Goal: Task Accomplishment & Management: Complete application form

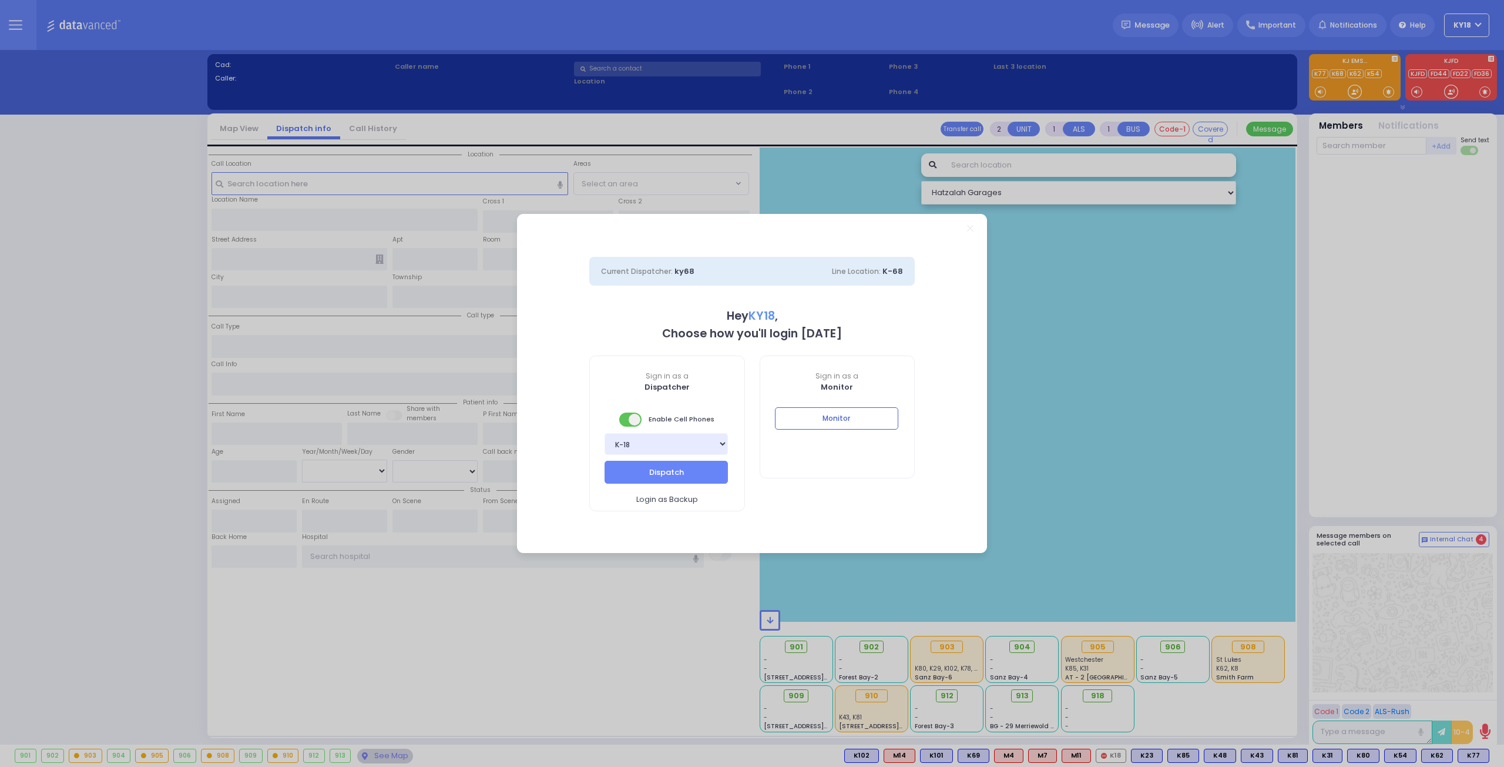
select select "4"
type input "ky18"
click at [806, 422] on button "Monitor" at bounding box center [836, 418] width 123 height 22
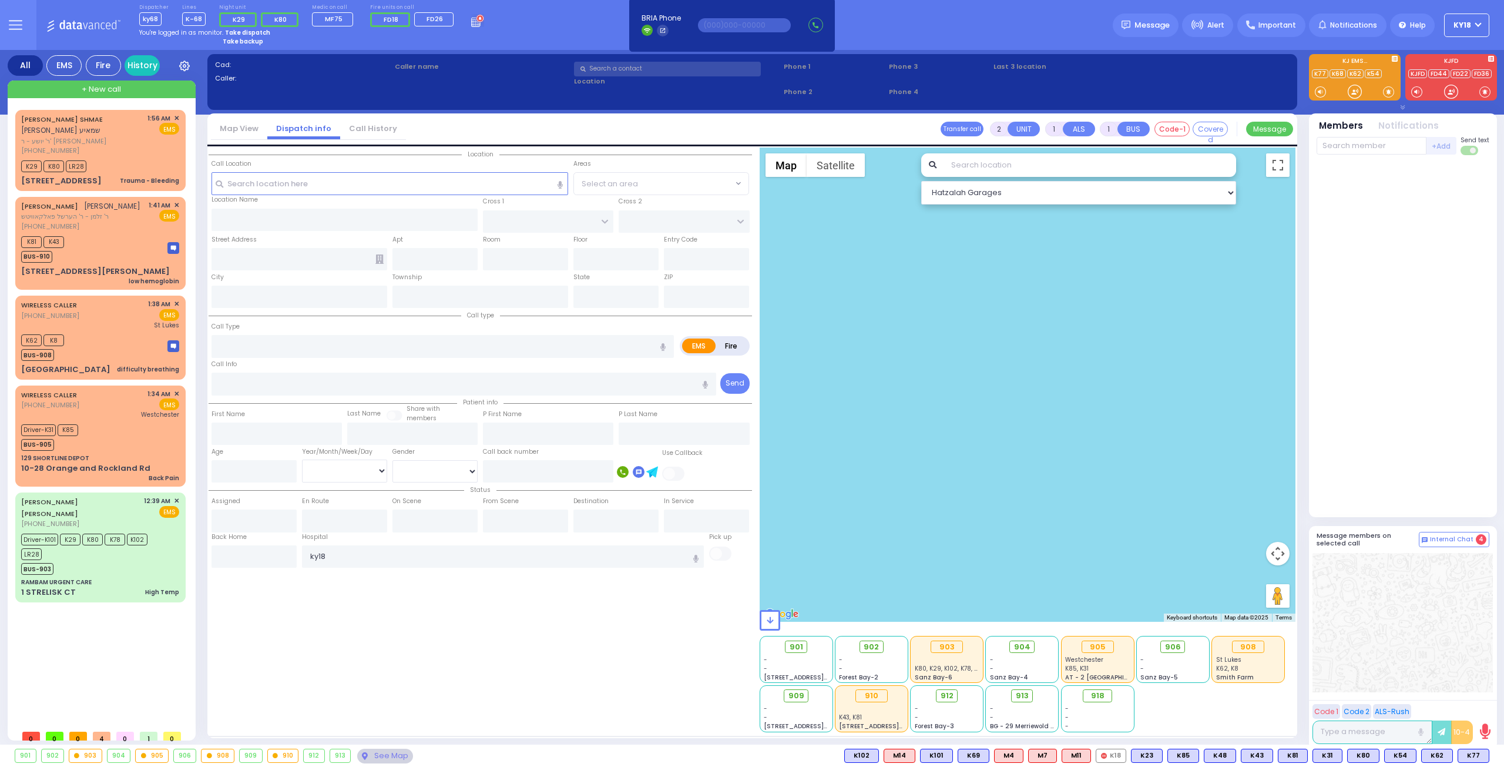
click at [1357, 411] on div at bounding box center [1403, 336] width 173 height 353
click at [42, 534] on span "Driver-K101" at bounding box center [39, 540] width 37 height 12
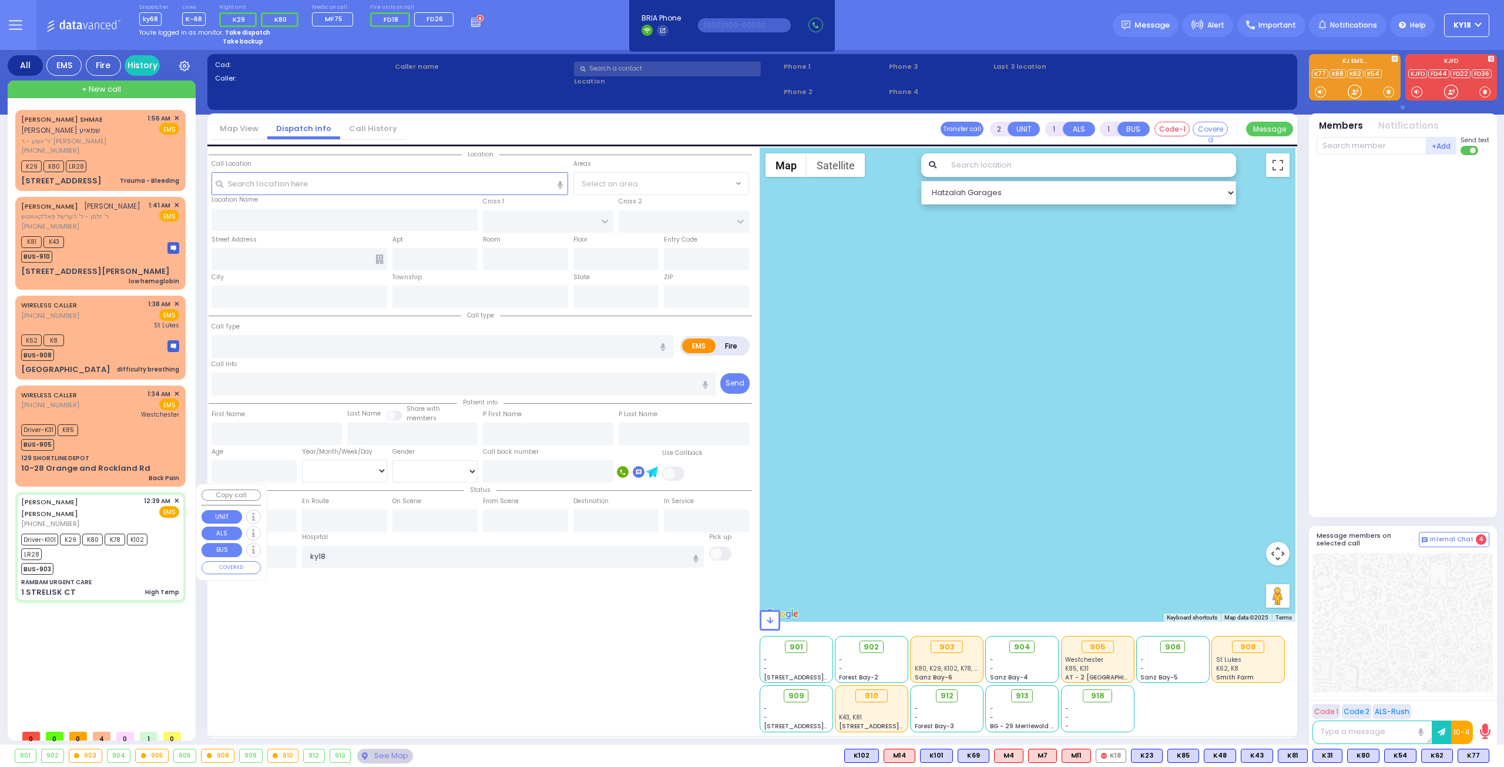
type input "6"
select select
type input "High Temp"
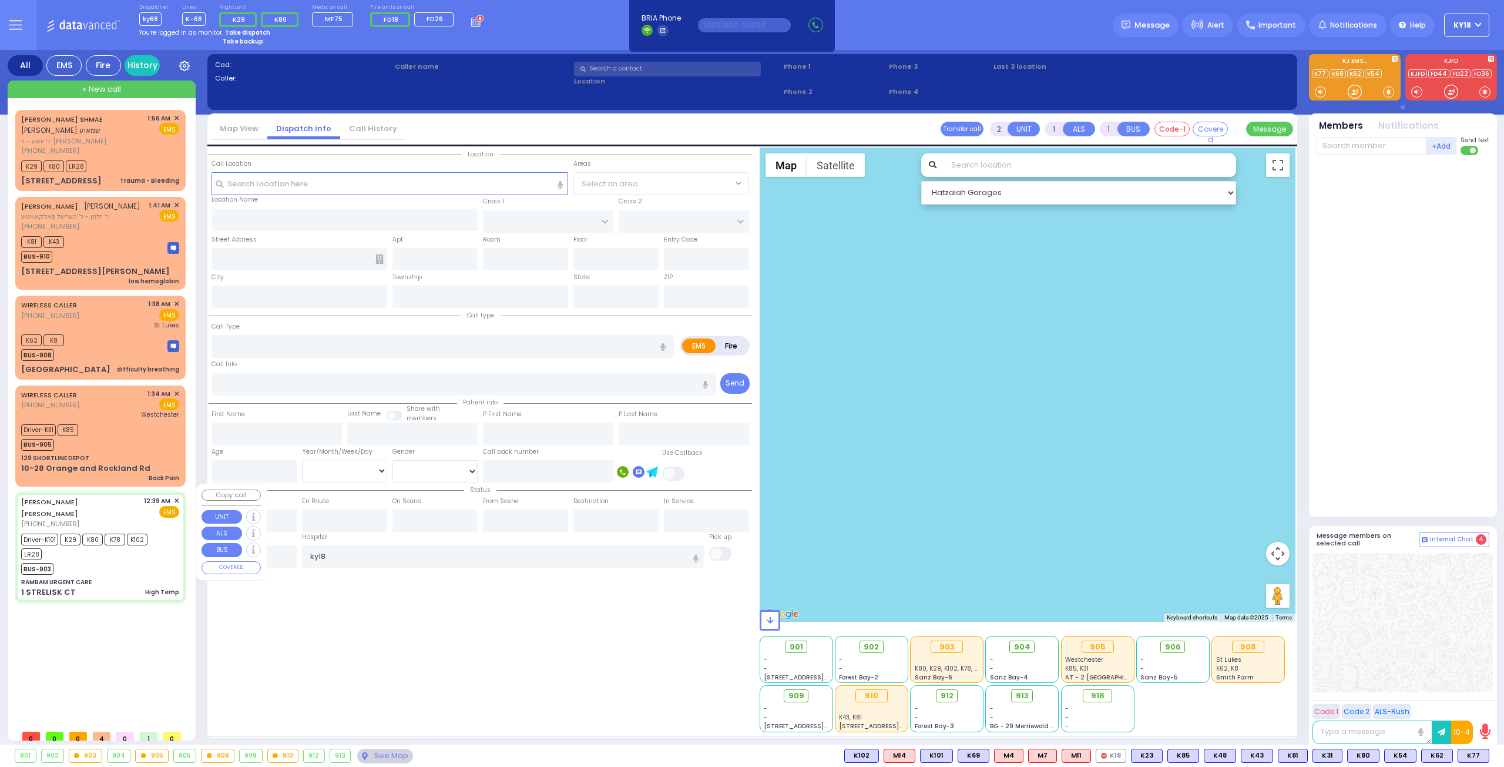
radio input "true"
type input "[PERSON_NAME]"
type input "KAHANA"
type input "[PERSON_NAME]"
type input "Kahana"
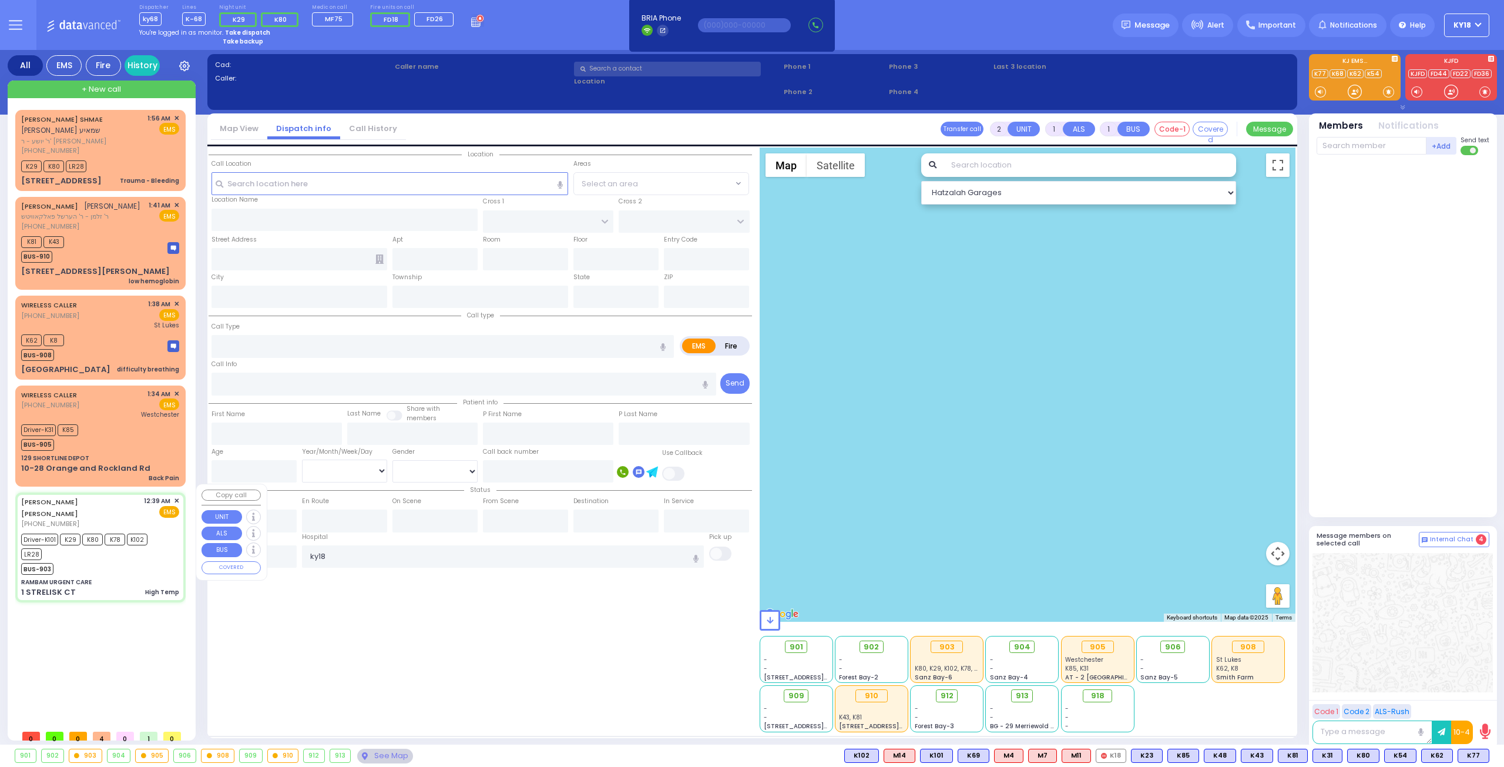
type input "2"
select select "Month"
select select "[DEMOGRAPHIC_DATA]"
type input "00:39"
type input "00:43"
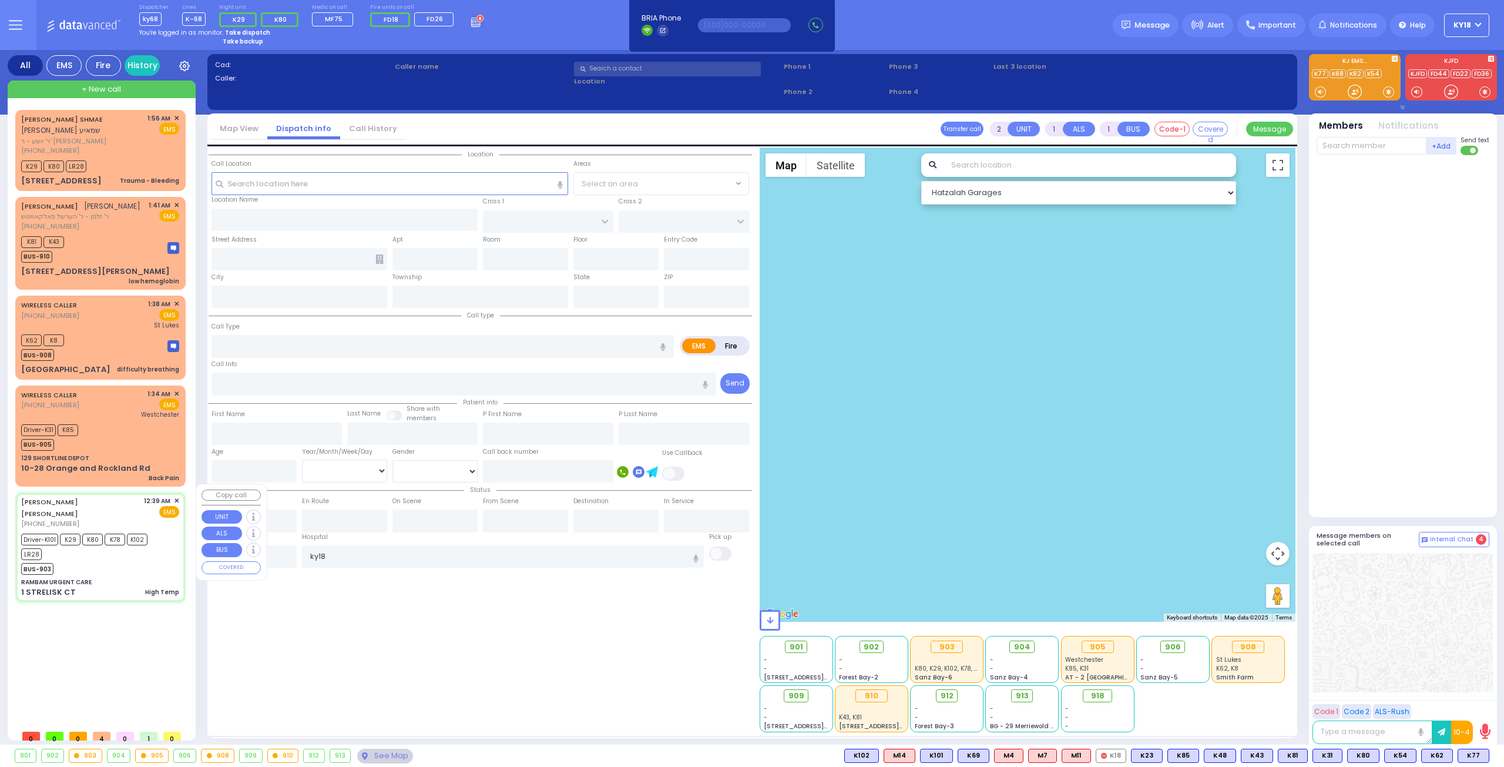
type input "00:45"
type input "01:08"
type input "01:47"
type input "[US_STATE][GEOGRAPHIC_DATA]- [GEOGRAPHIC_DATA] [STREET_ADDRESS][US_STATE]"
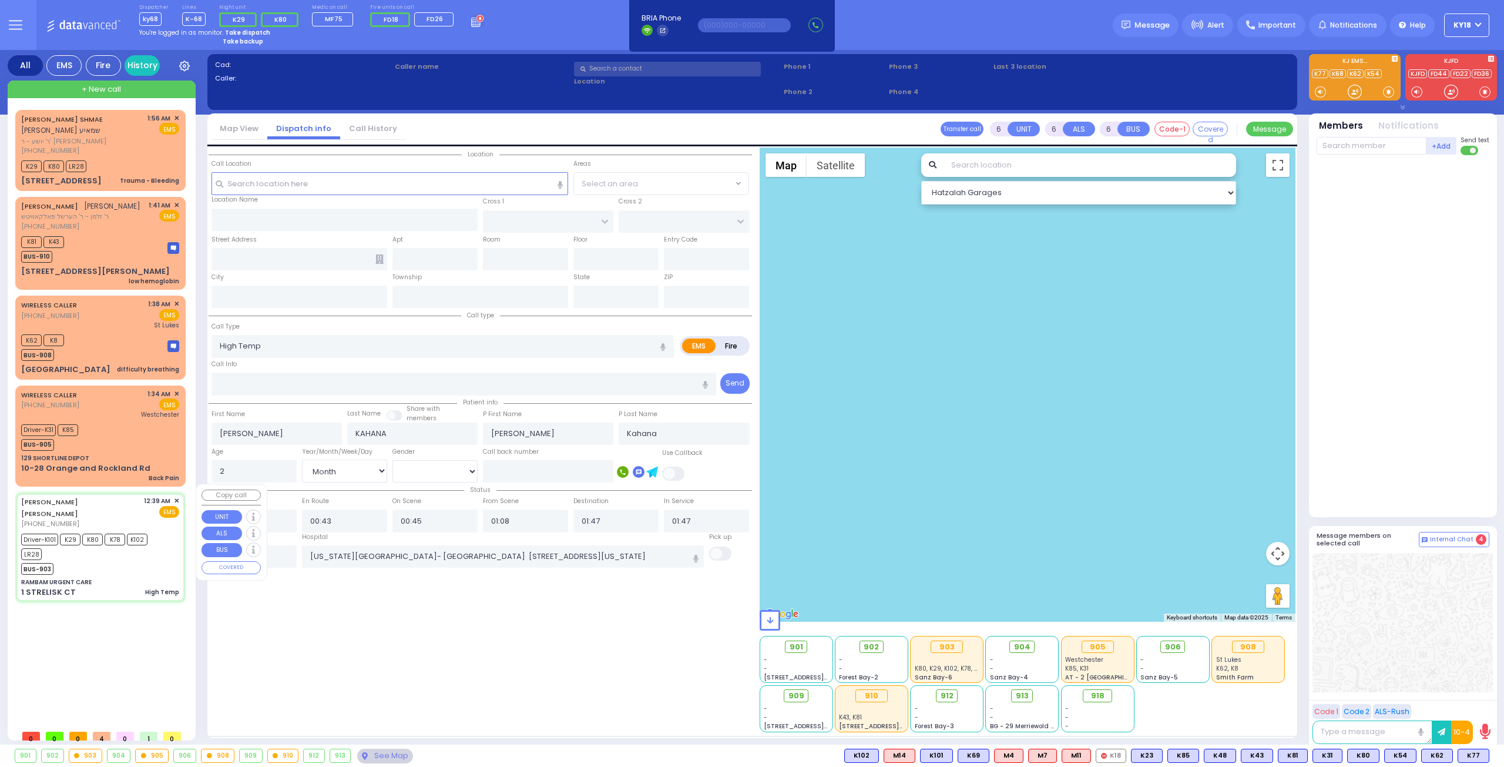
select select "Hatzalah Garages"
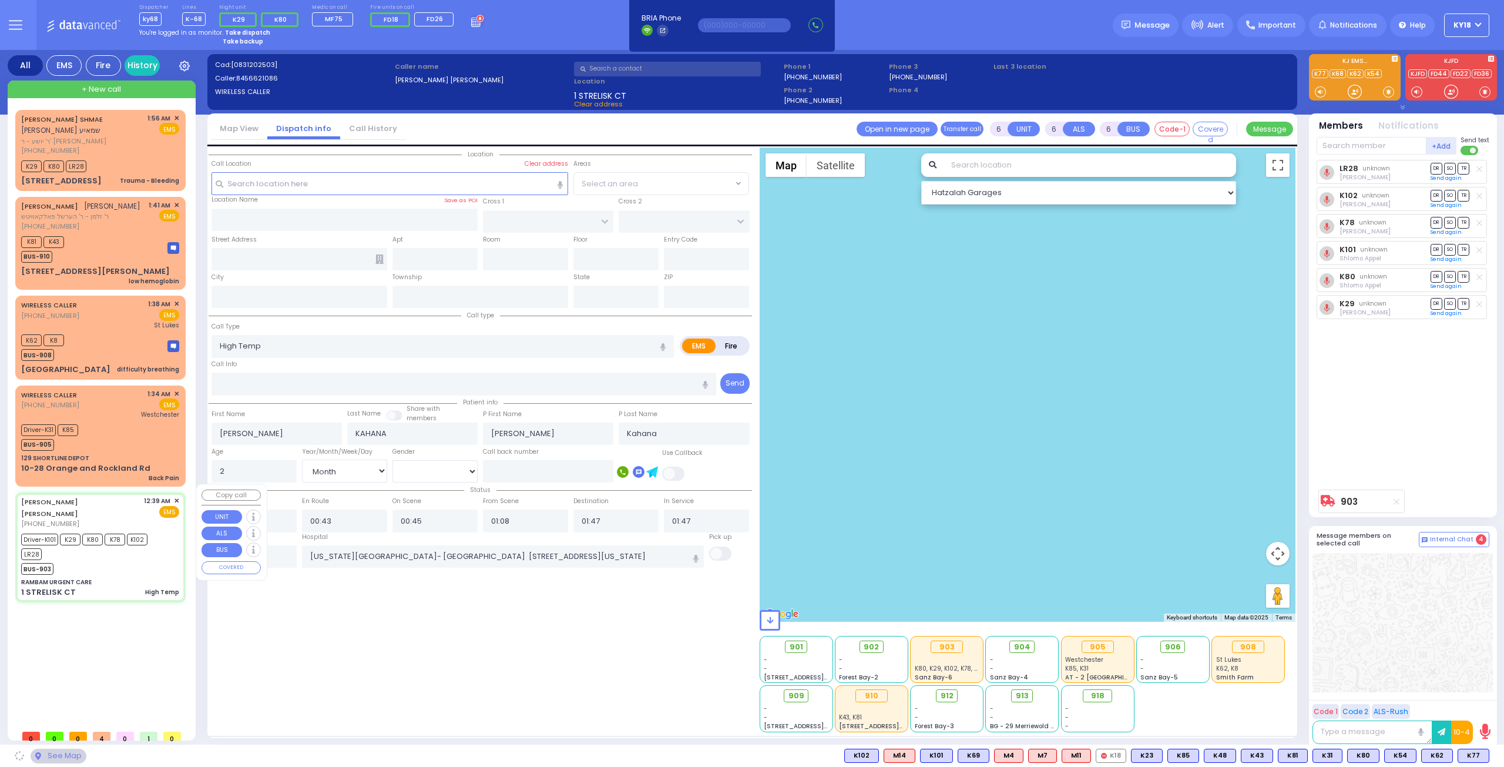
type input "RAMBAM URGENT CARE"
type input "FOREST RD"
type input "1 STRELISK CT"
type input "[PERSON_NAME]"
type input "[US_STATE]"
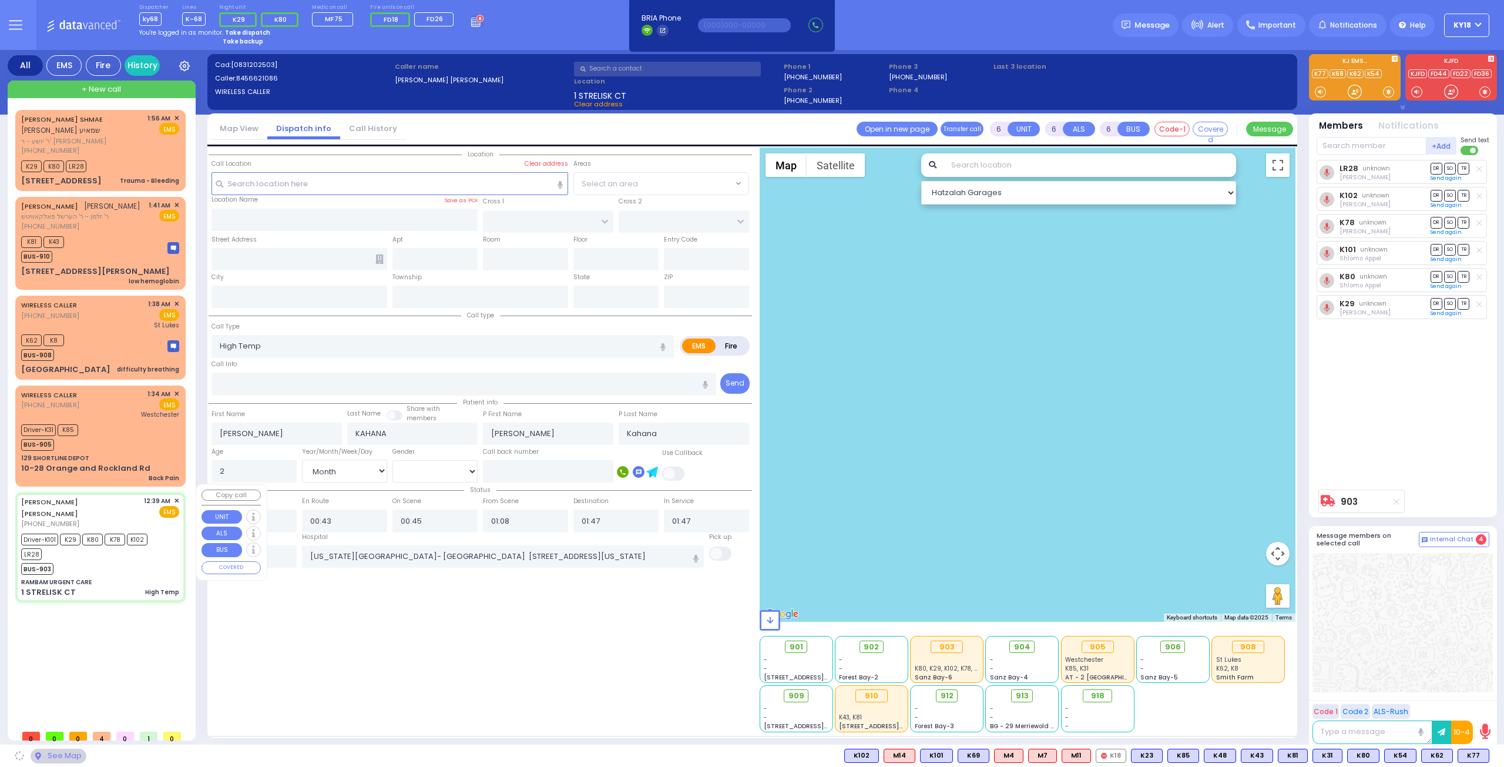
type input "10950"
select select "MONROE"
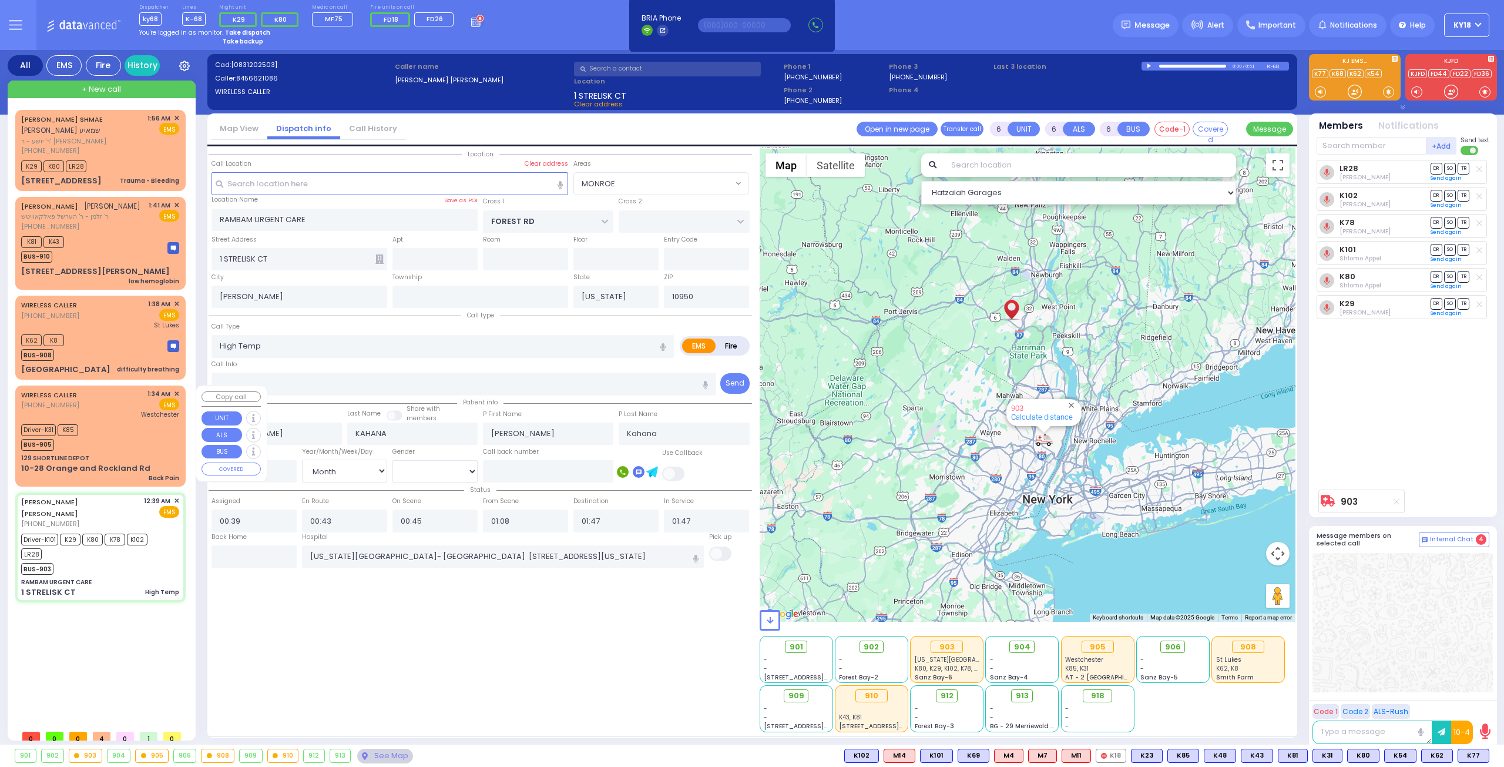
click at [105, 442] on div "Driver-K31 K85 BUS-905" at bounding box center [100, 435] width 158 height 29
select select
type input "Back Pain"
radio input "true"
type input "[PERSON_NAME]"
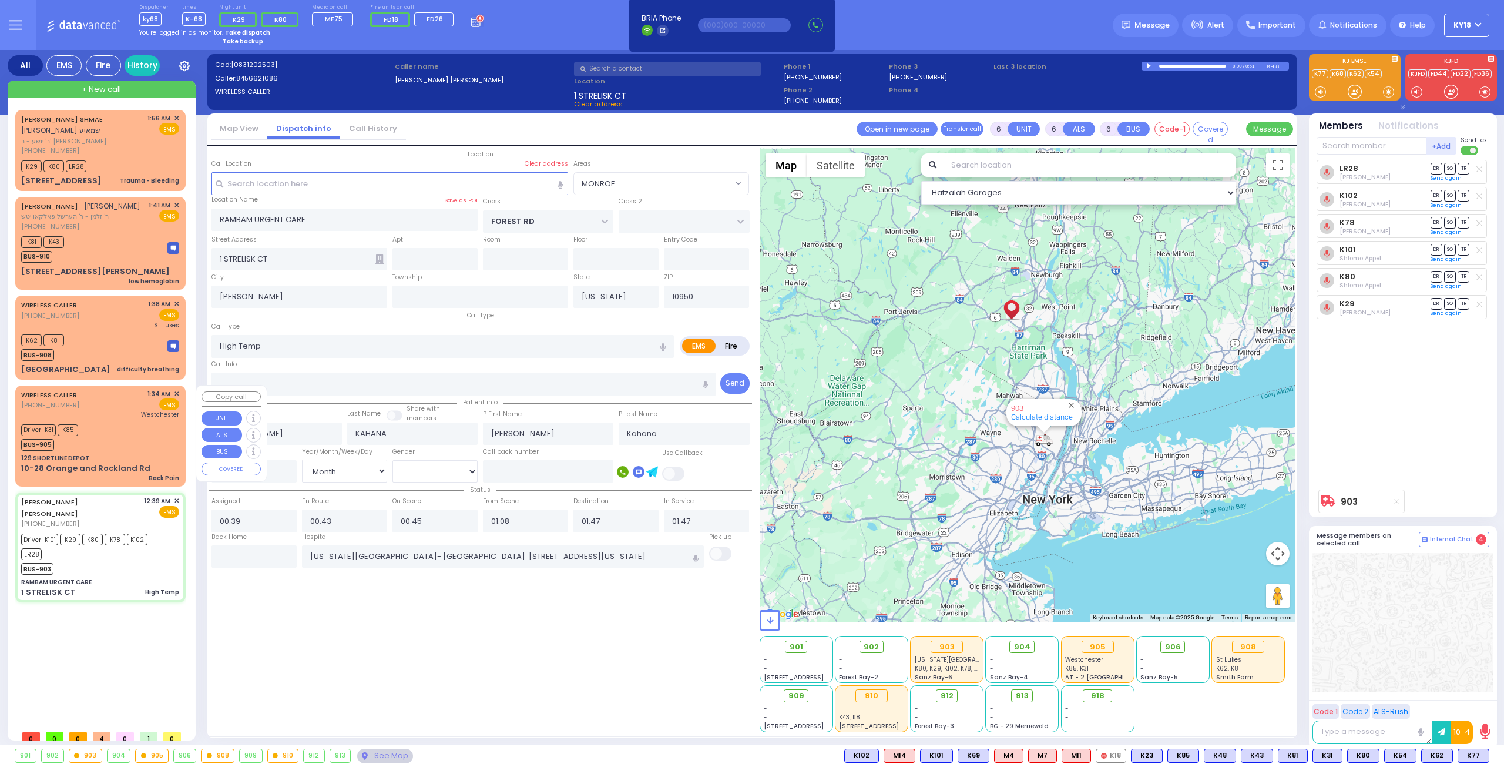
type input "[PERSON_NAME]"
type input "78"
select select "Year"
select select "[DEMOGRAPHIC_DATA]"
type input "01:34"
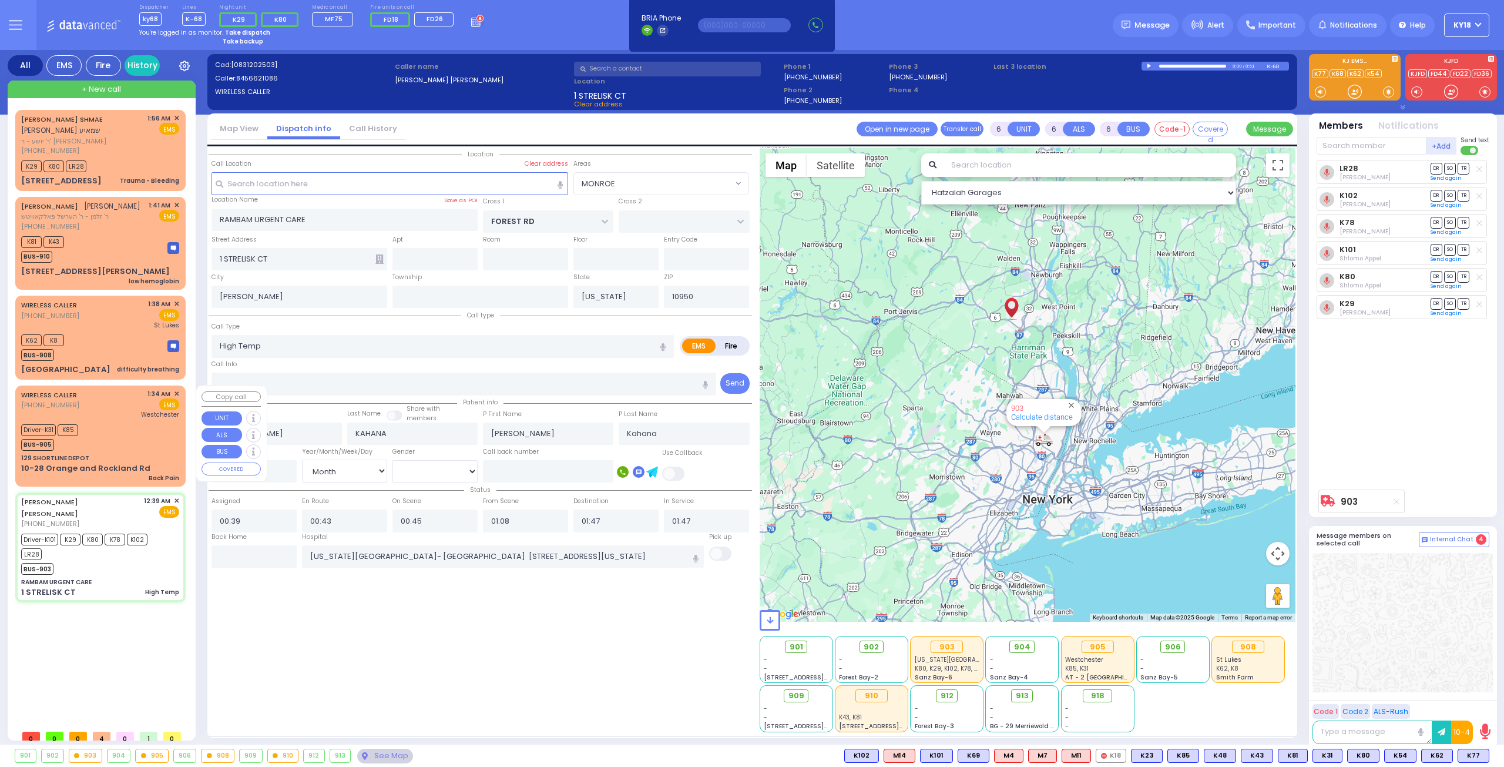
type input "01:40"
type input "01:48"
type input "01:55"
type input "02:29"
type input "02:43"
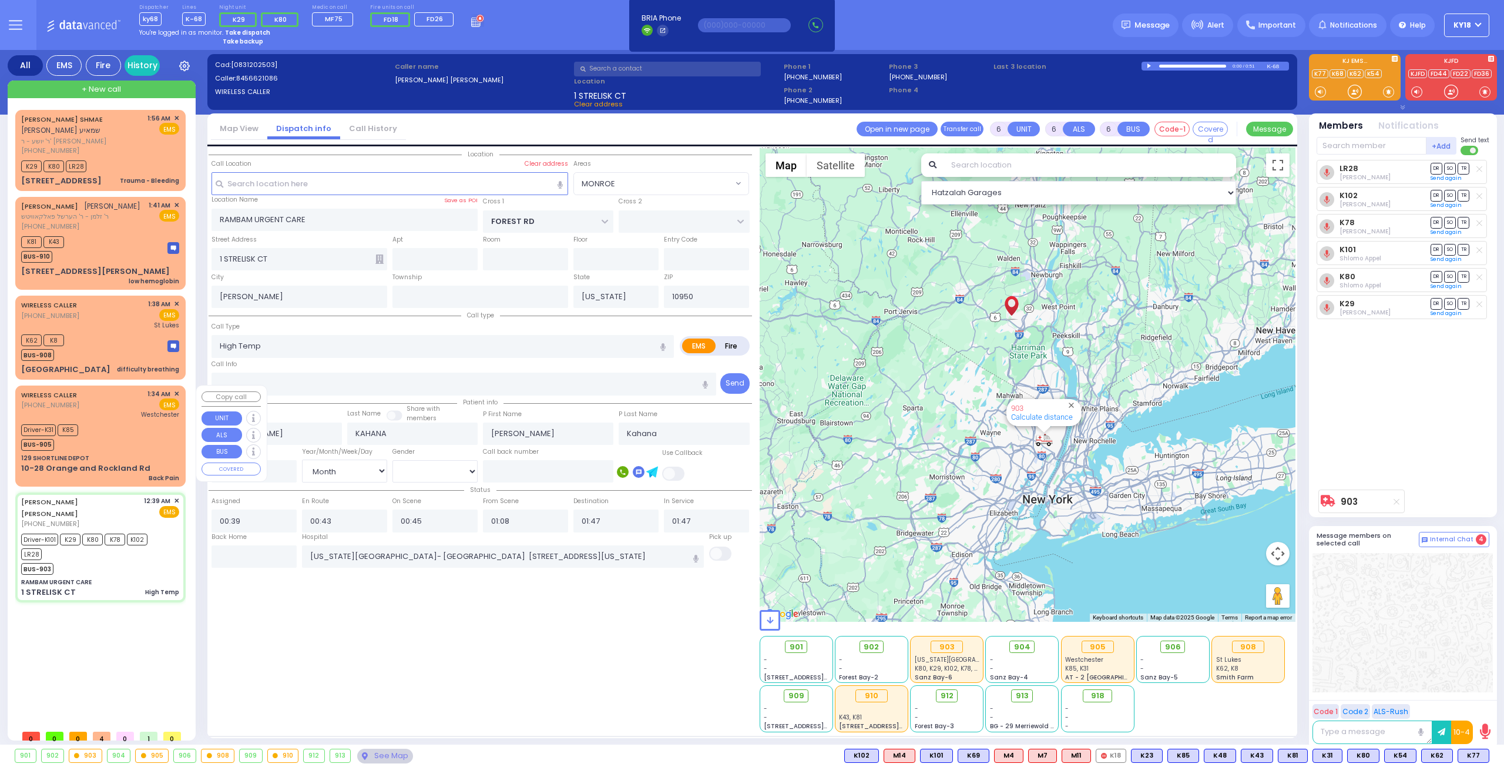
type input "[GEOGRAPHIC_DATA]-[PERSON_NAME][GEOGRAPHIC_DATA]"
select select "Hatzalah Garages"
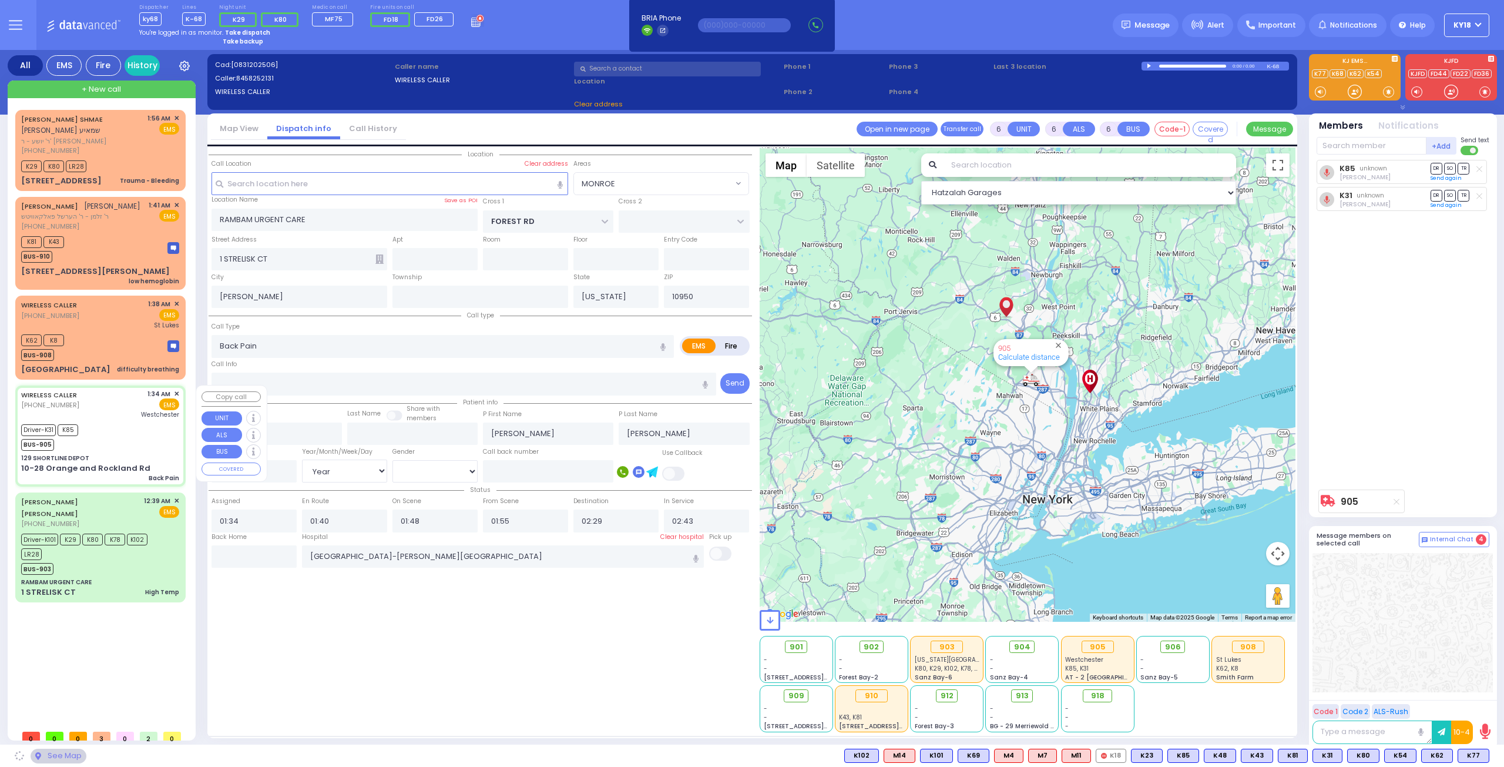
select select
radio input "true"
select select "Year"
select select "[DEMOGRAPHIC_DATA]"
select select "Hatzalah Garages"
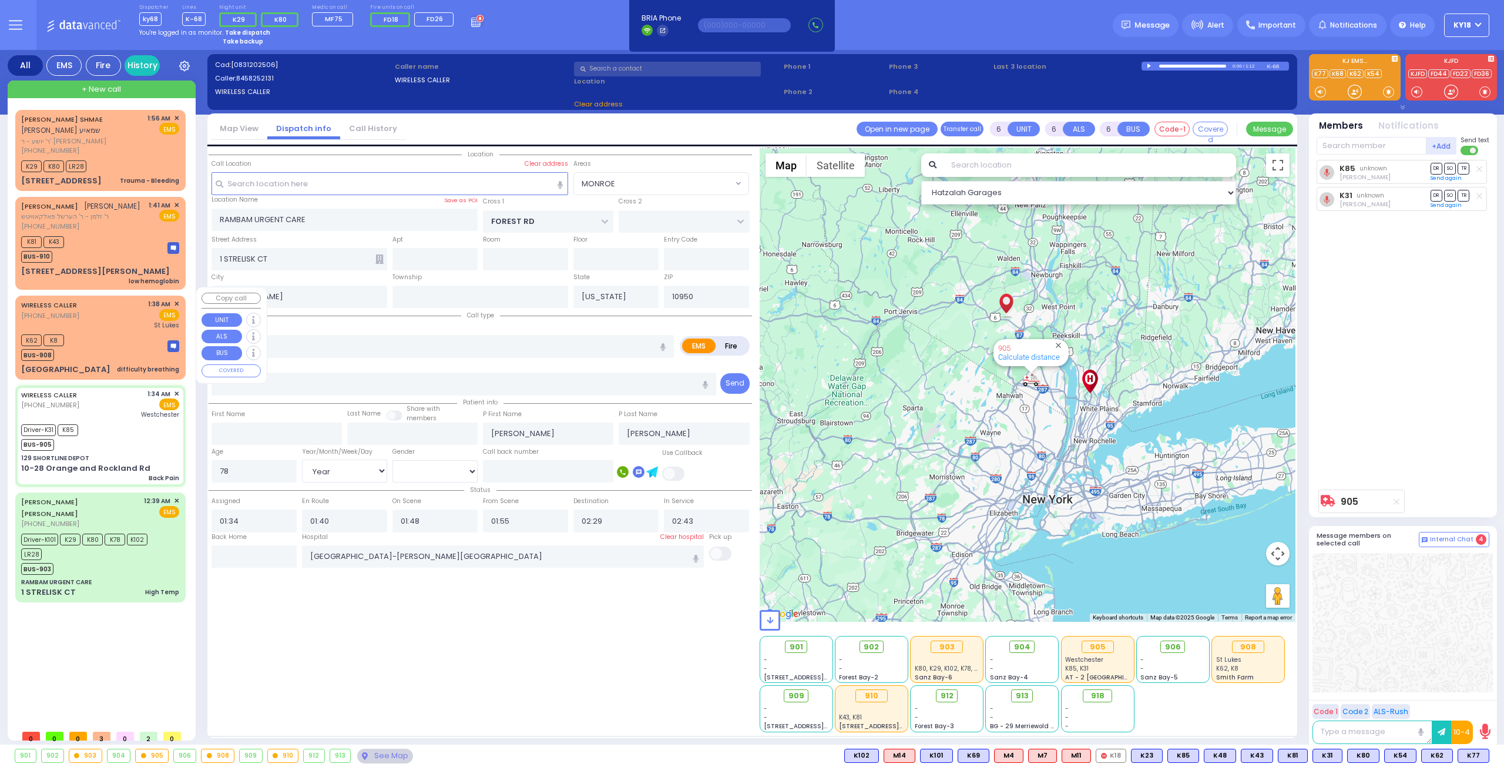
type input "129 SHORTLINE DEPOT"
type input "10-28 Orange and Rockland Rd"
type input "Monroe"
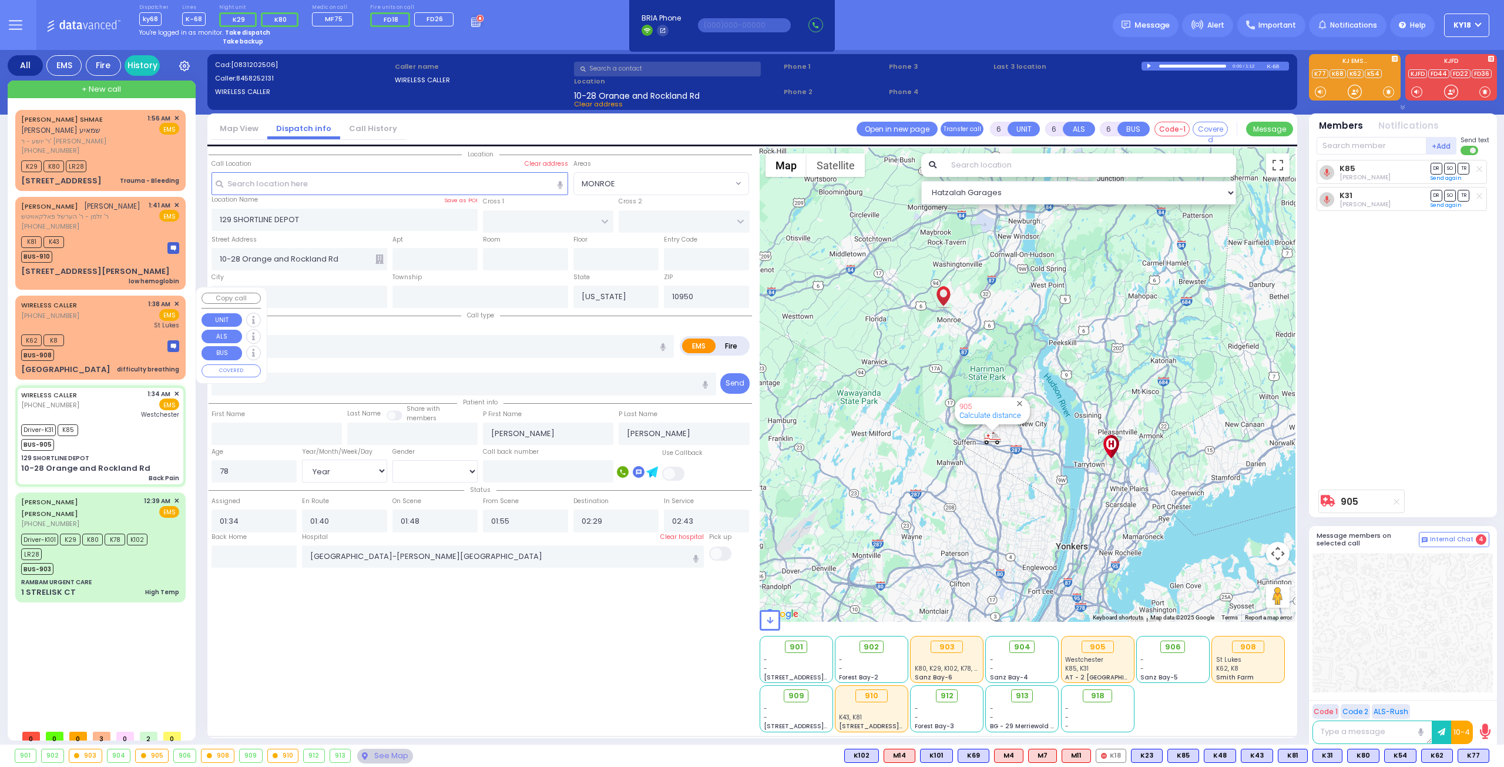
click at [142, 364] on div "[GEOGRAPHIC_DATA] difficulty breathing" at bounding box center [100, 370] width 158 height 12
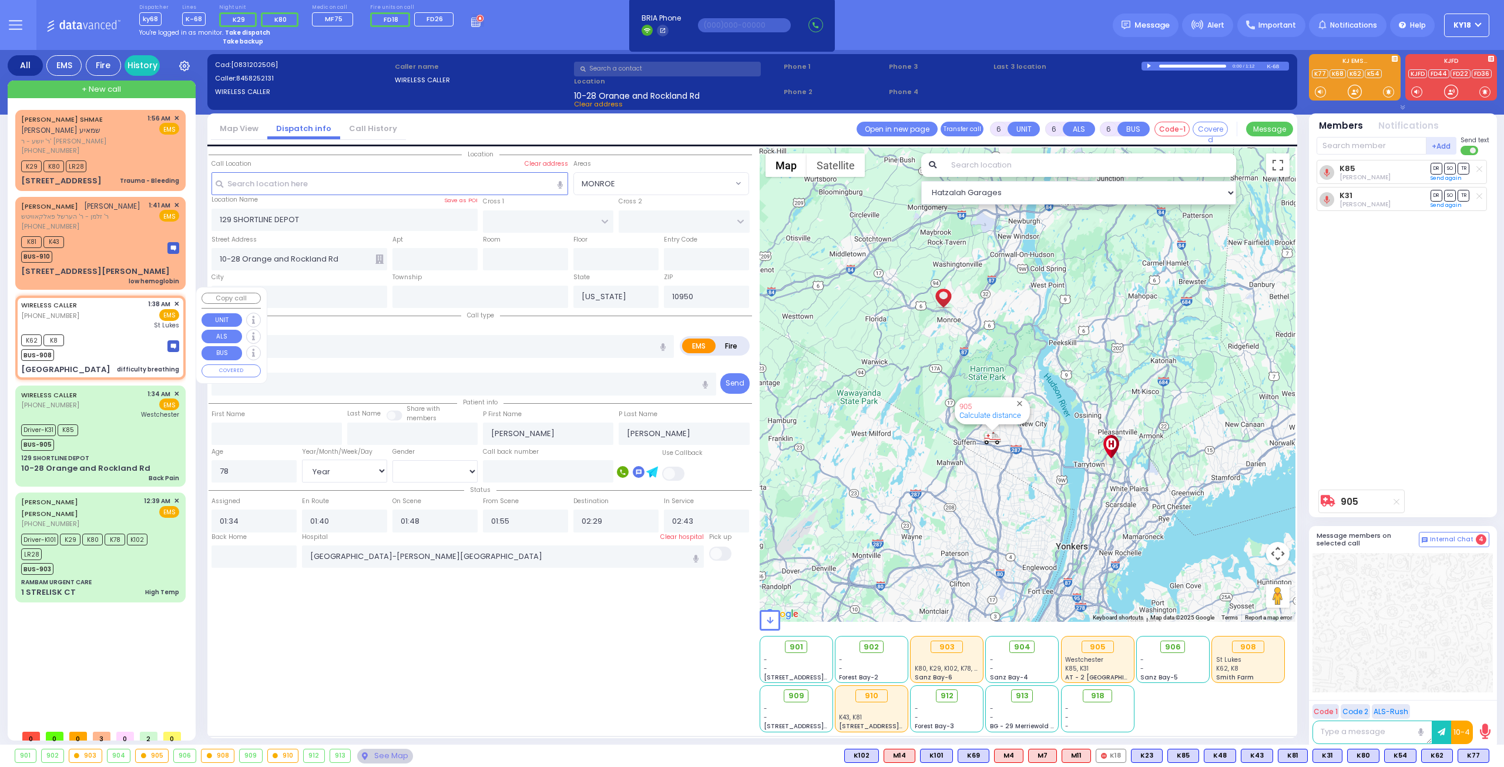
select select
type input "difficulty breathing"
radio input "true"
type input "[PERSON_NAME]"
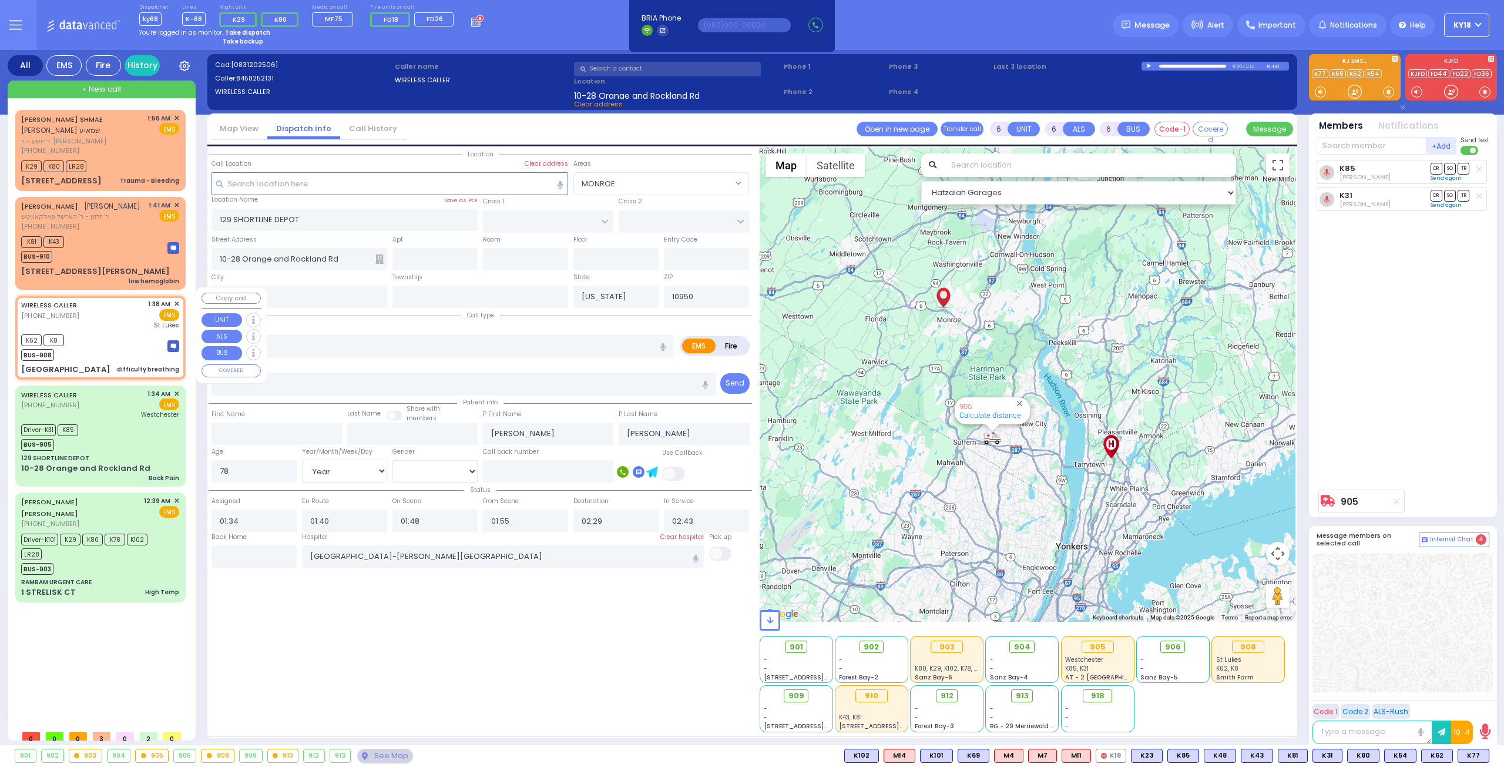
type input "16"
select select "Year"
select select "[DEMOGRAPHIC_DATA]"
type input "01:38"
type input "St Lukes Newburgh"
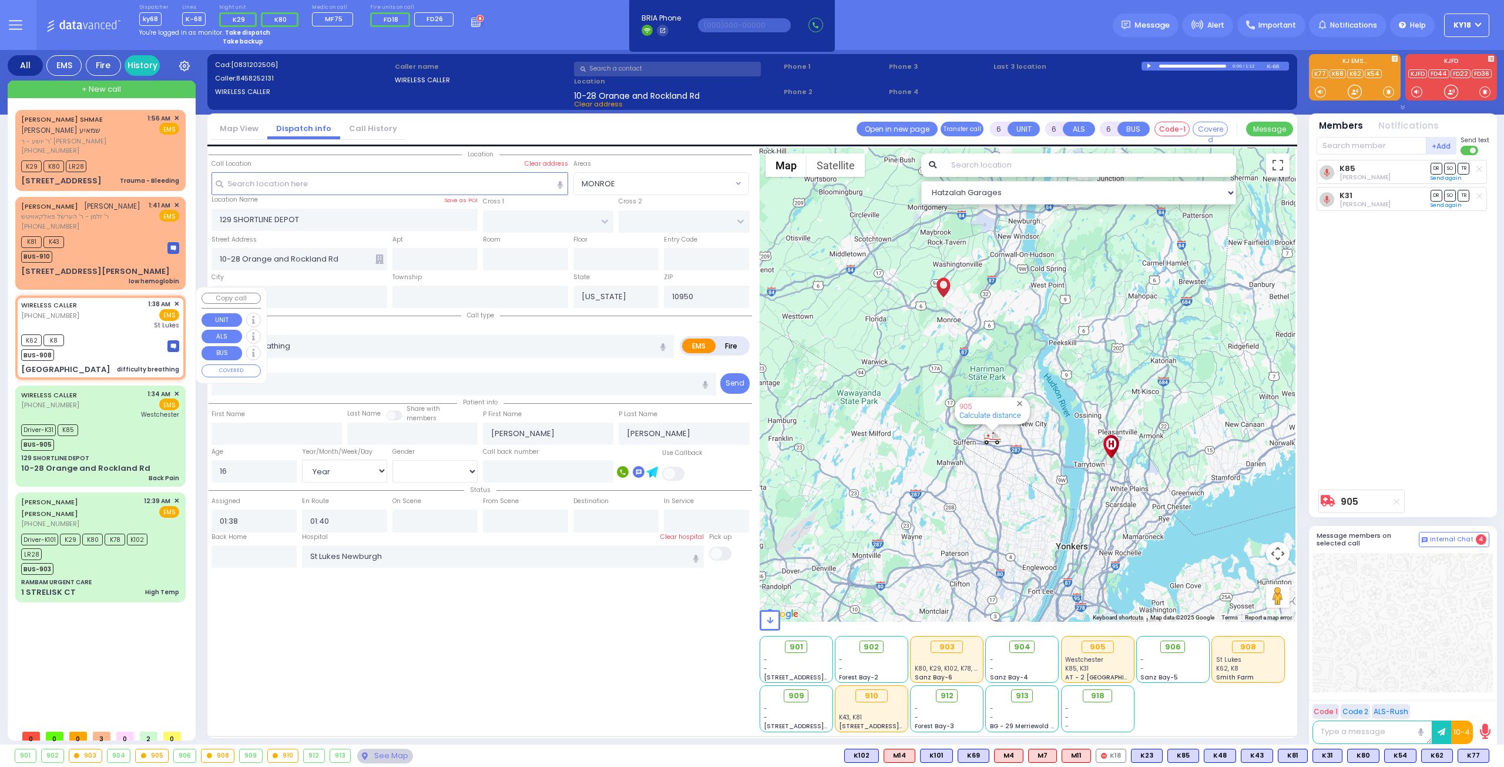
type input "[PERSON_NAME] DR"
type input "ROCKY LN"
type input "[GEOGRAPHIC_DATA]"
type input "12553"
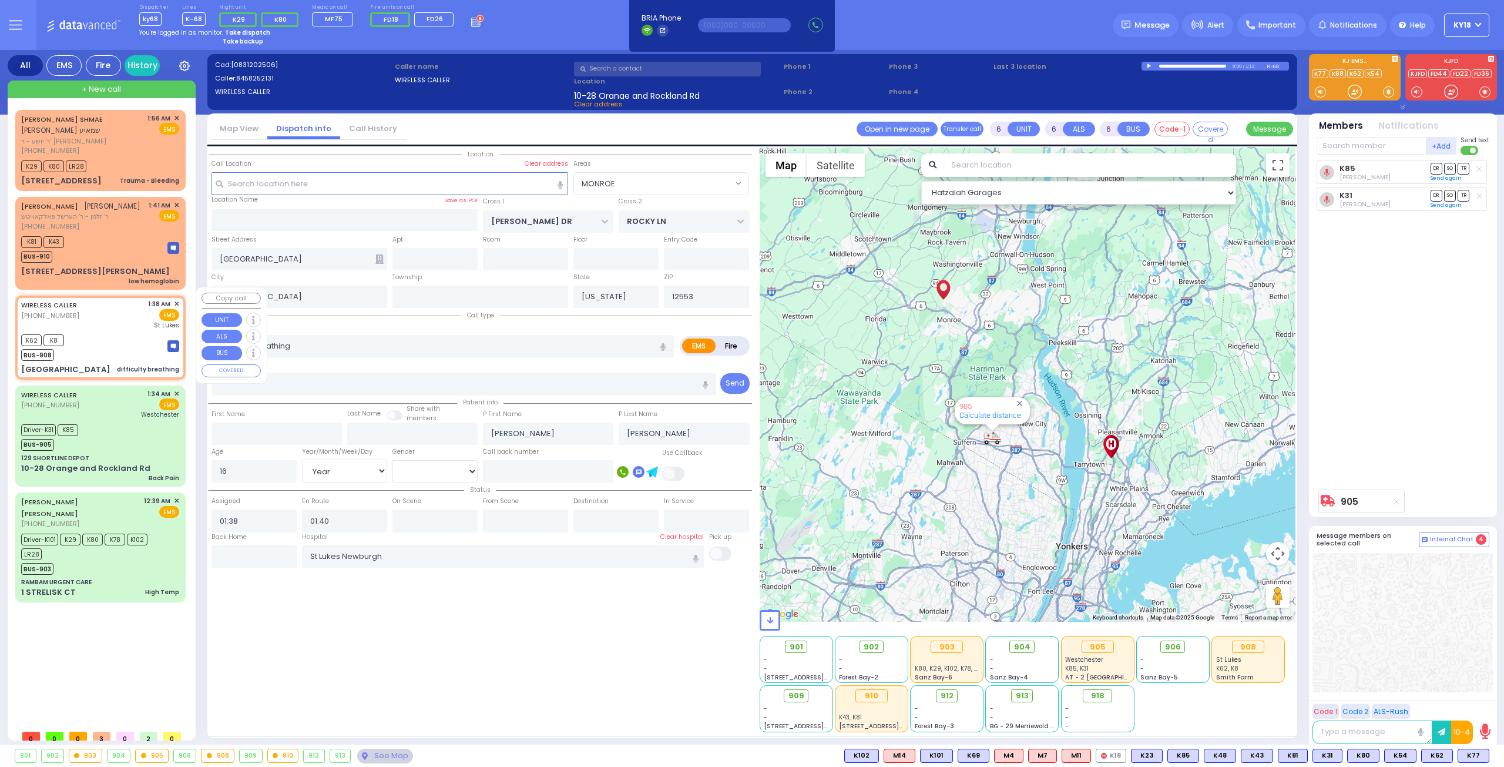
select select "Hatzalah Garages"
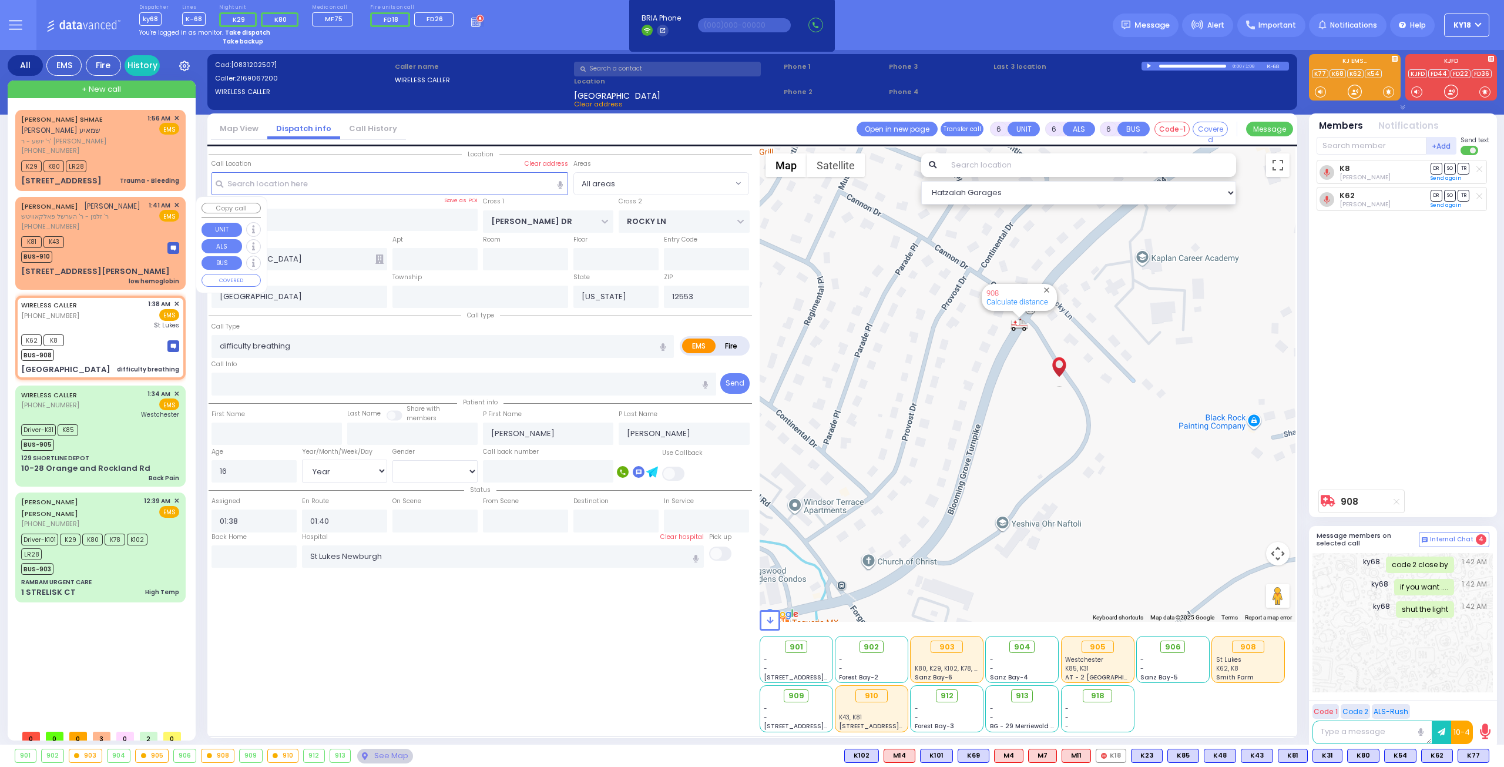
click at [119, 266] on div "[STREET_ADDRESS][PERSON_NAME] low hemoglobin" at bounding box center [100, 276] width 158 height 21
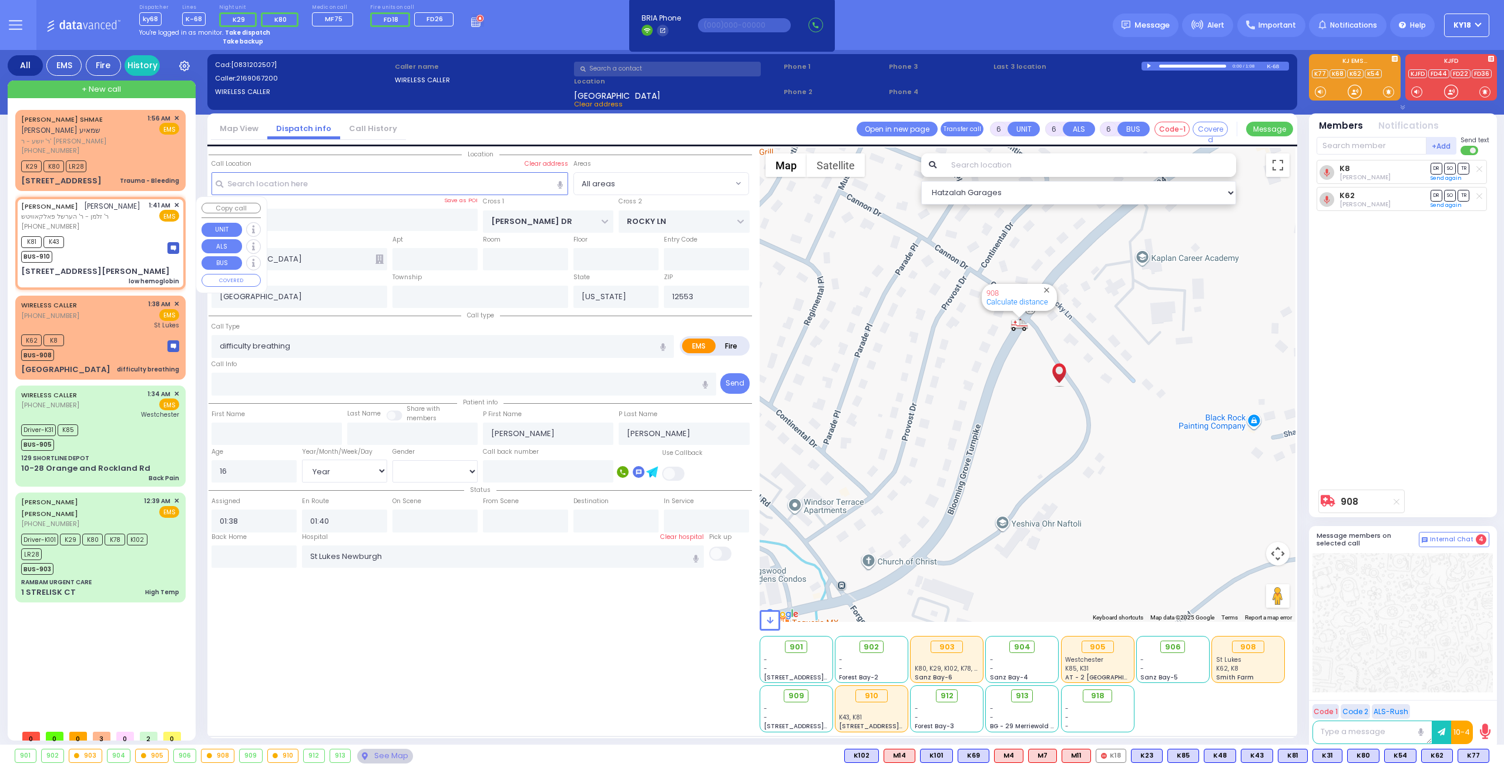
select select
type input "low hemoglobin"
radio input "true"
type input "MORDCHE"
type input "BIENER"
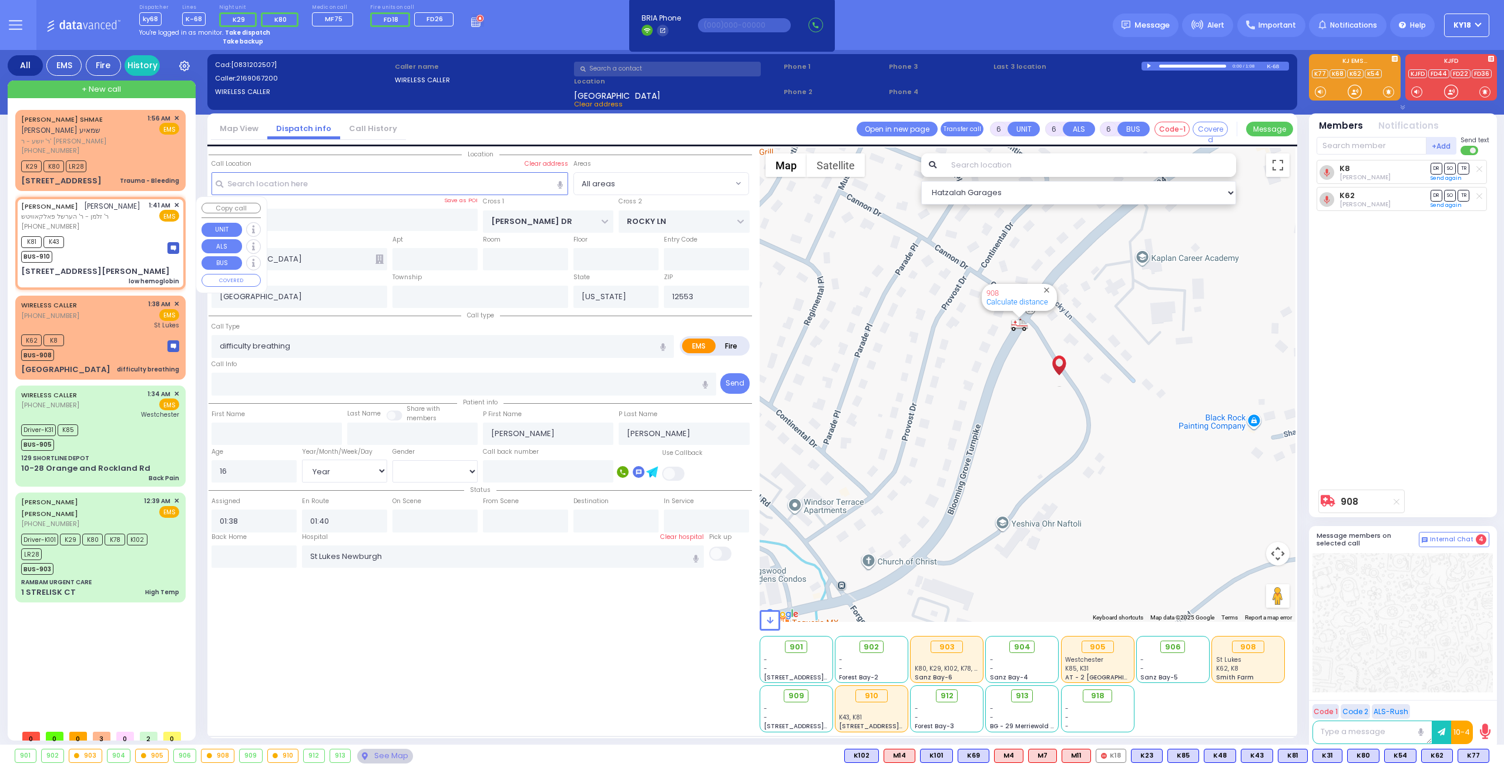
type input "Unknown"
type input "70"
select select "Year"
select select "[DEMOGRAPHIC_DATA]"
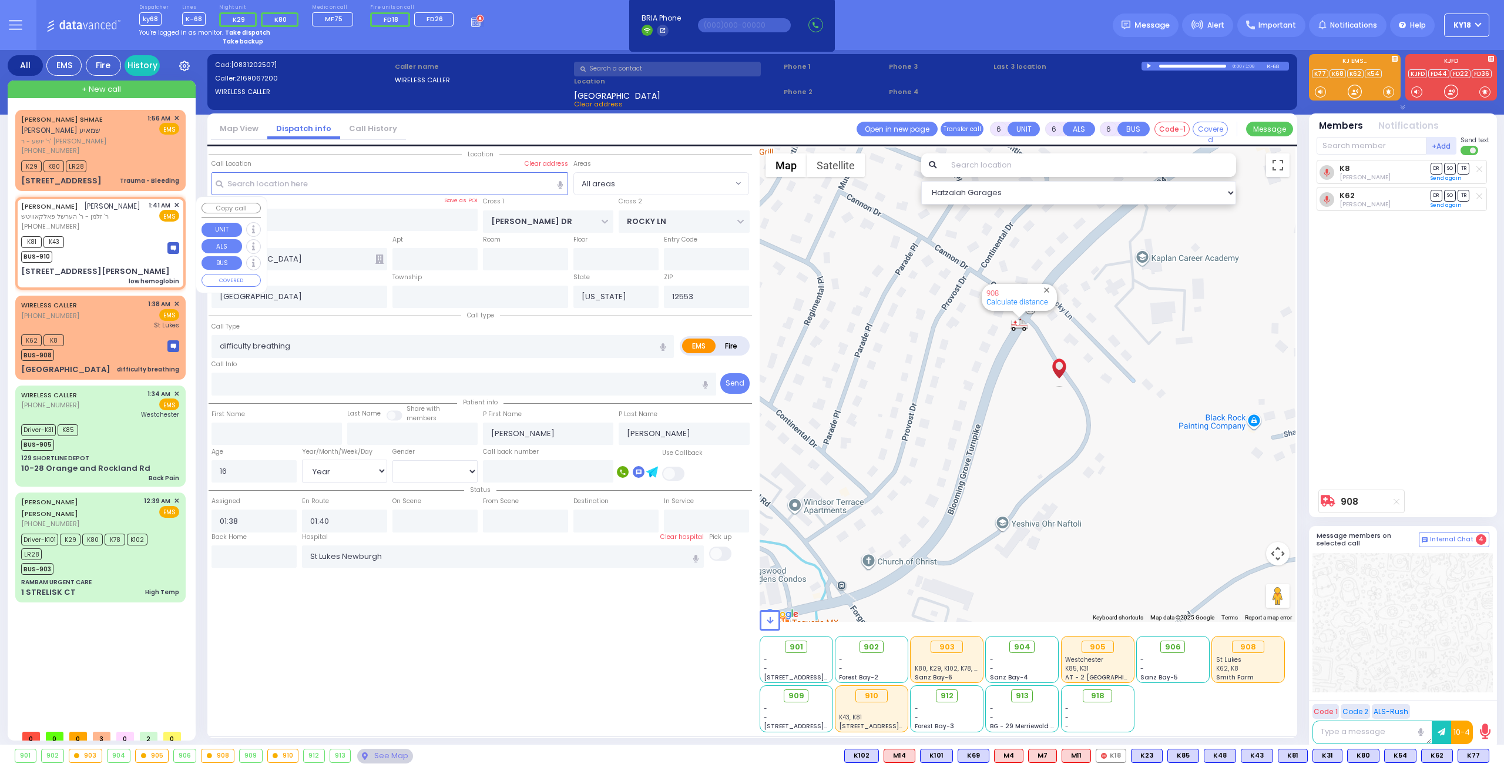
type input "01:41"
type input "01:45"
type input "HAYES COURT"
type input "FILLMORE COURT"
type input "6 [PERSON_NAME] CT"
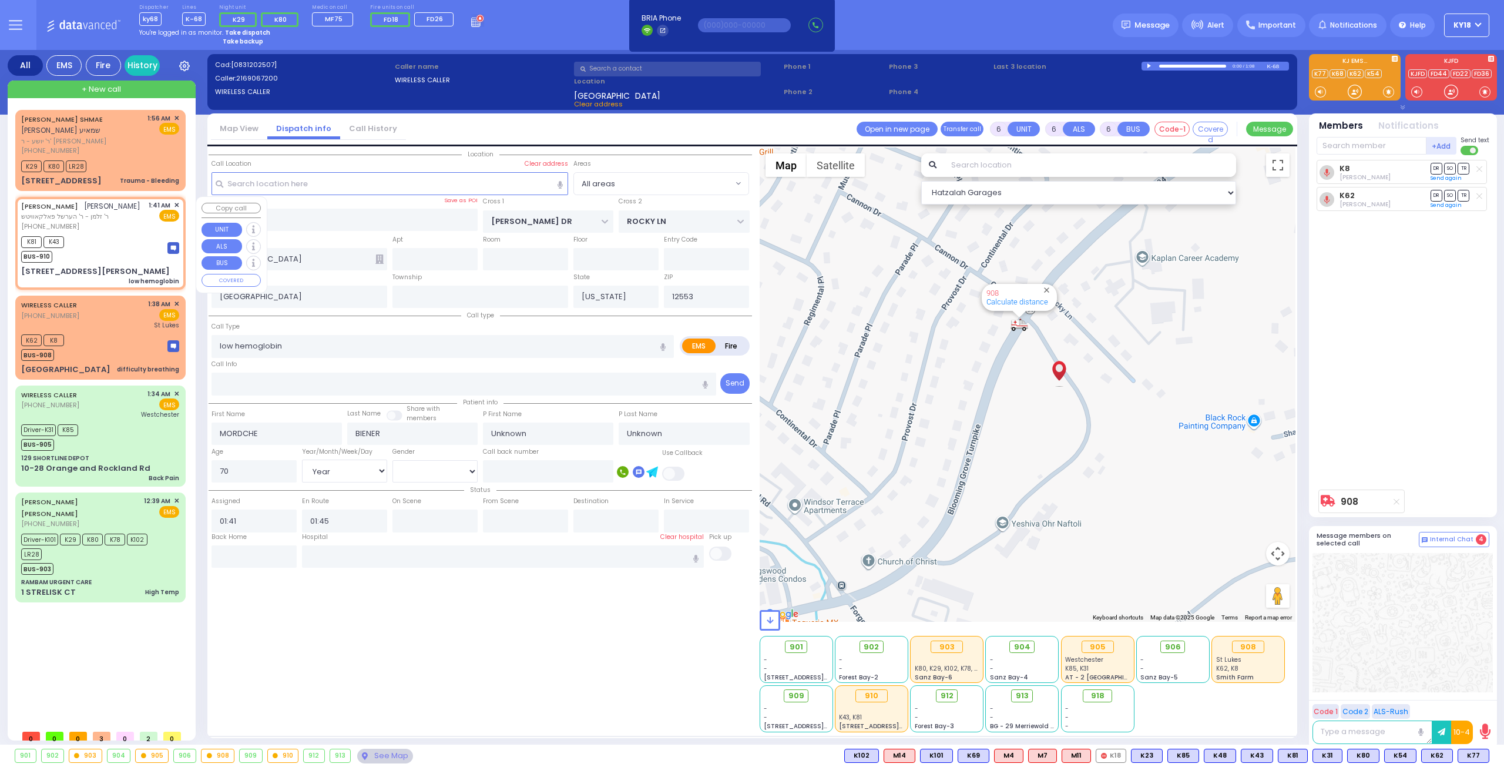
type input "301"
type input "[PERSON_NAME]"
type input "10950"
select select "Hatzalah Garages"
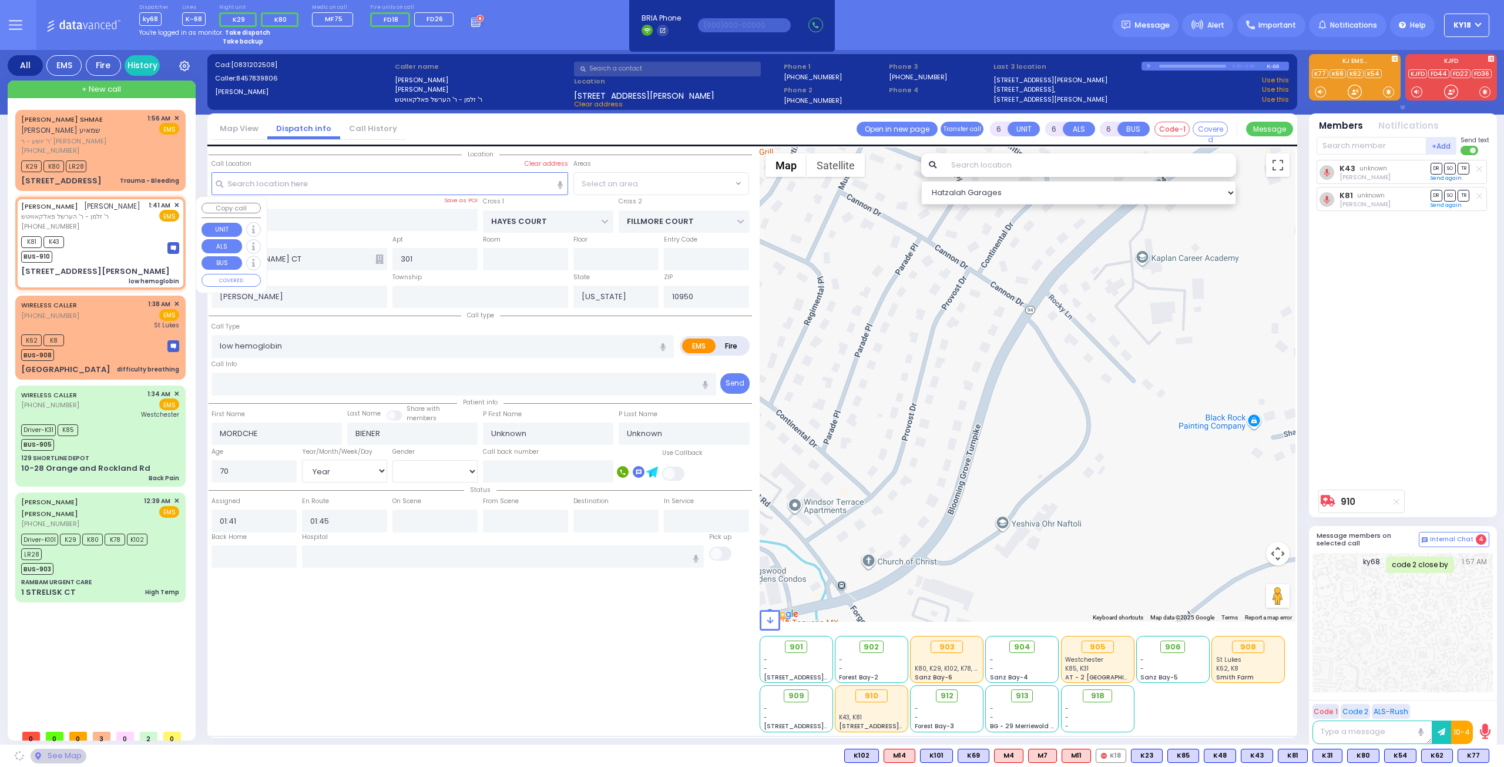
select select "SECTION 3"
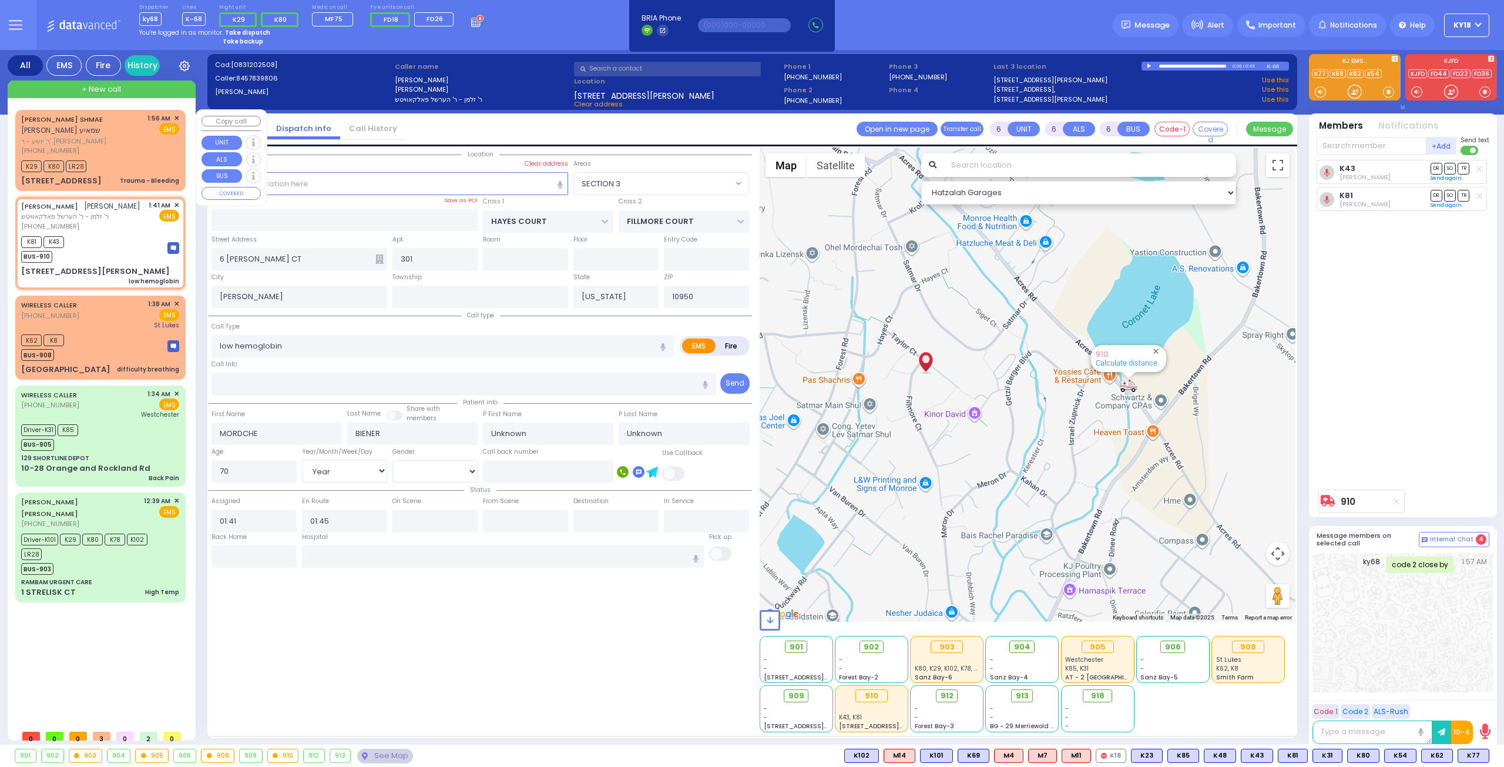
click at [148, 160] on div "K29 K80 LR28" at bounding box center [100, 164] width 158 height 15
type input "2"
type input "1"
select select
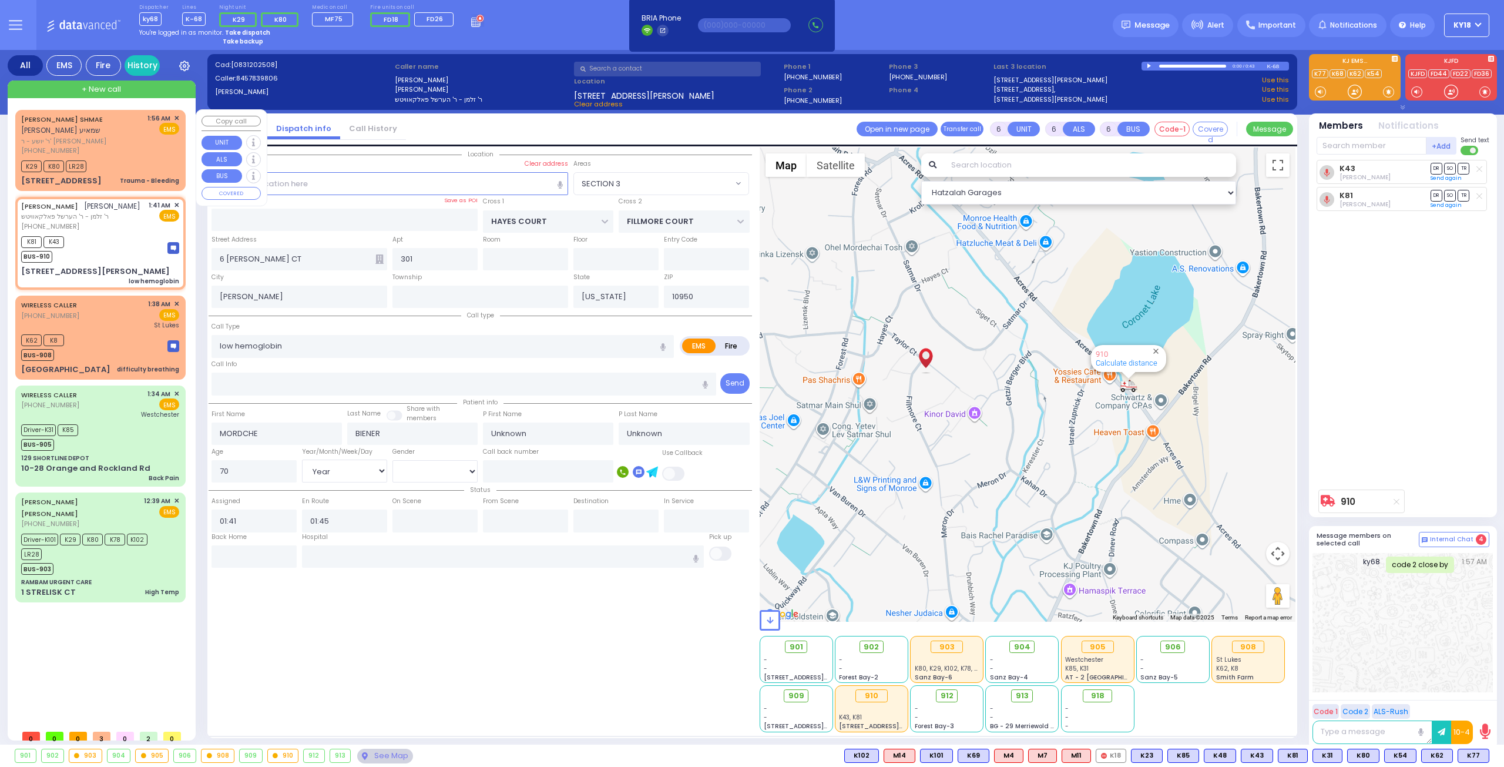
type input "Trauma - Bleeding"
radio input "true"
type input "[PERSON_NAME]"
type input "SHMAE"
select select
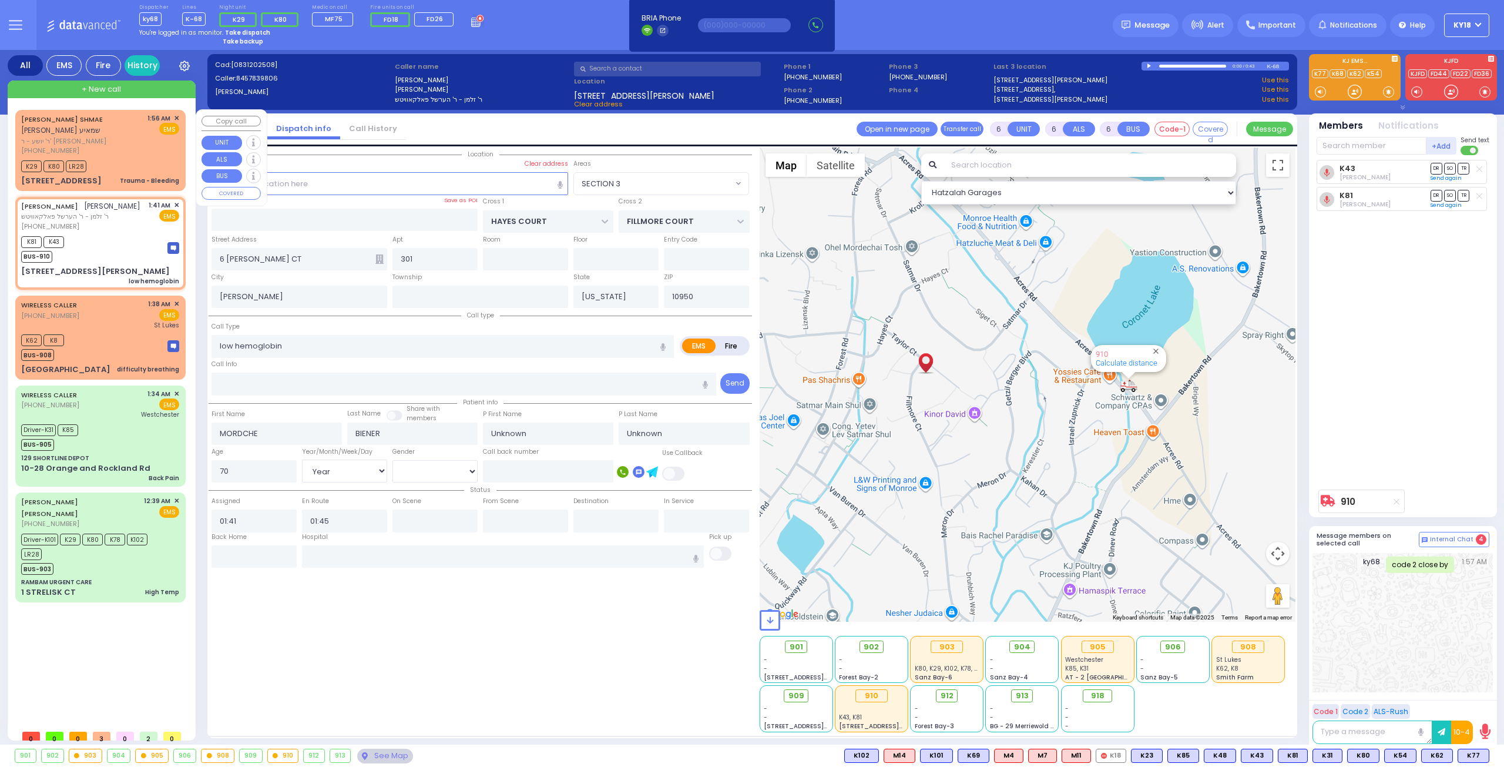
select select
type input "01:56"
type input "01:57"
select select "Hatzalah Garages"
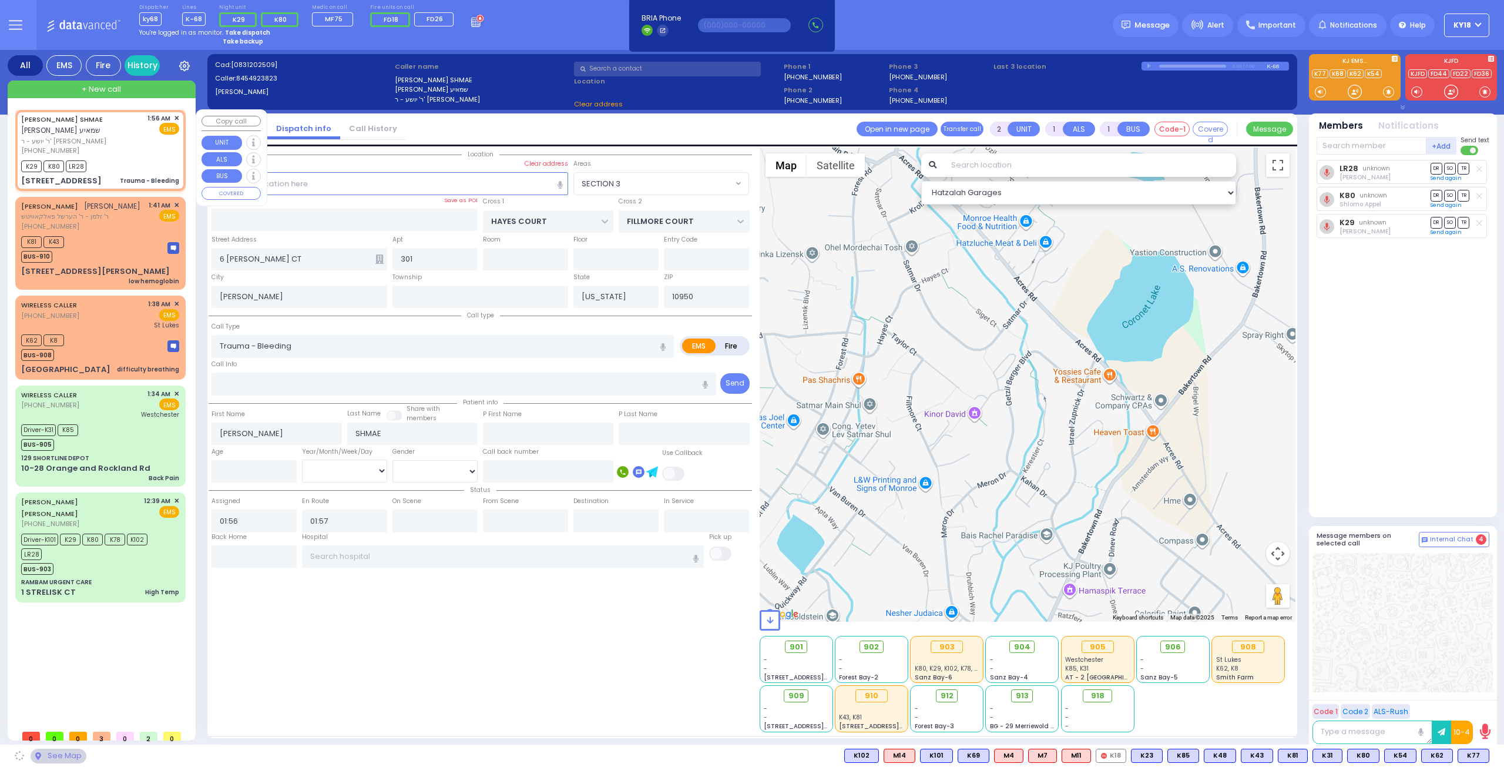
type input "[GEOGRAPHIC_DATA]"
type input "COUNTY ROUTE 105"
type input "[STREET_ADDRESS]"
type input "101"
select select "SECTION 4"
